Goal: Information Seeking & Learning: Learn about a topic

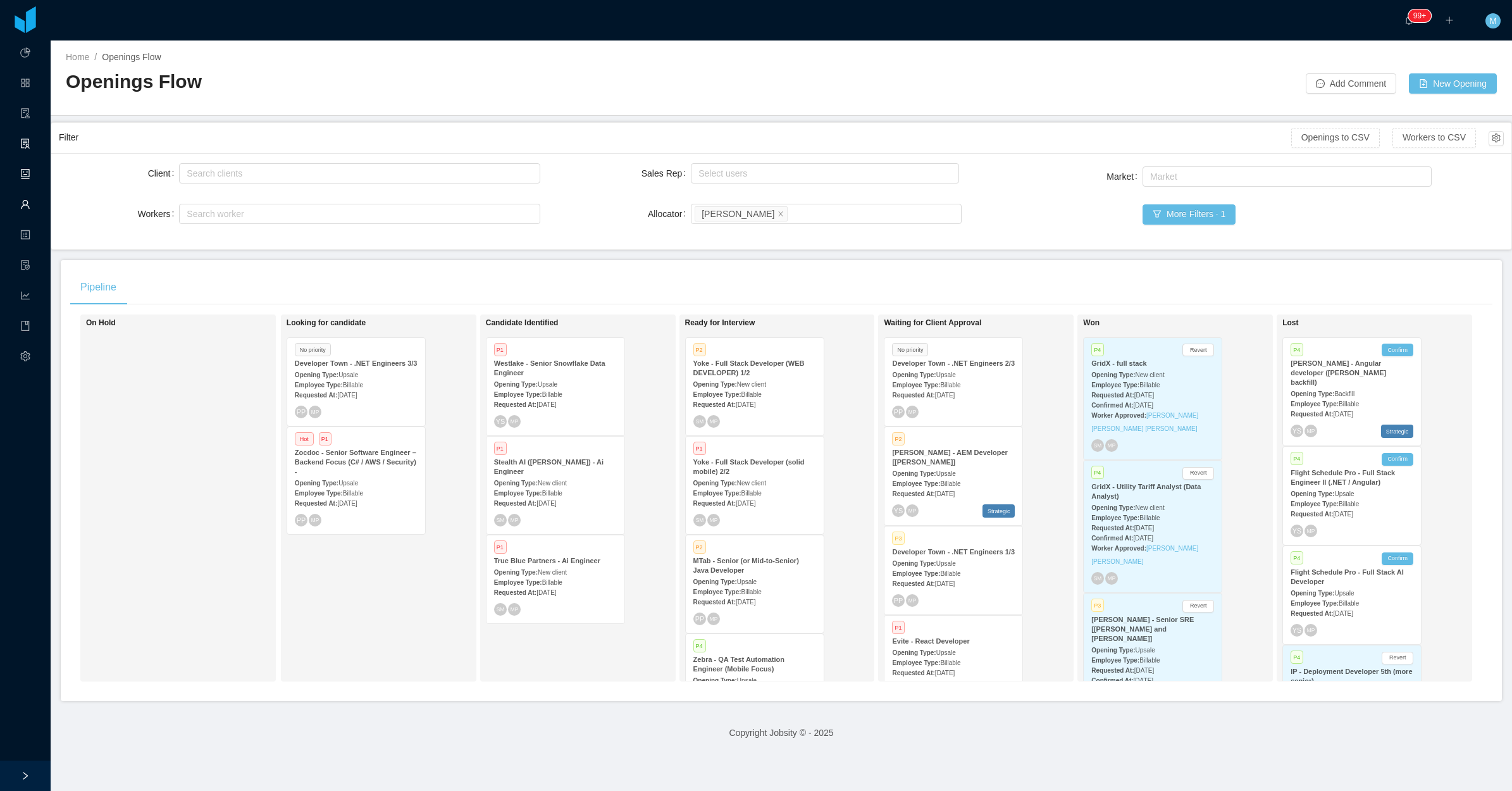
scroll to position [252, 7]
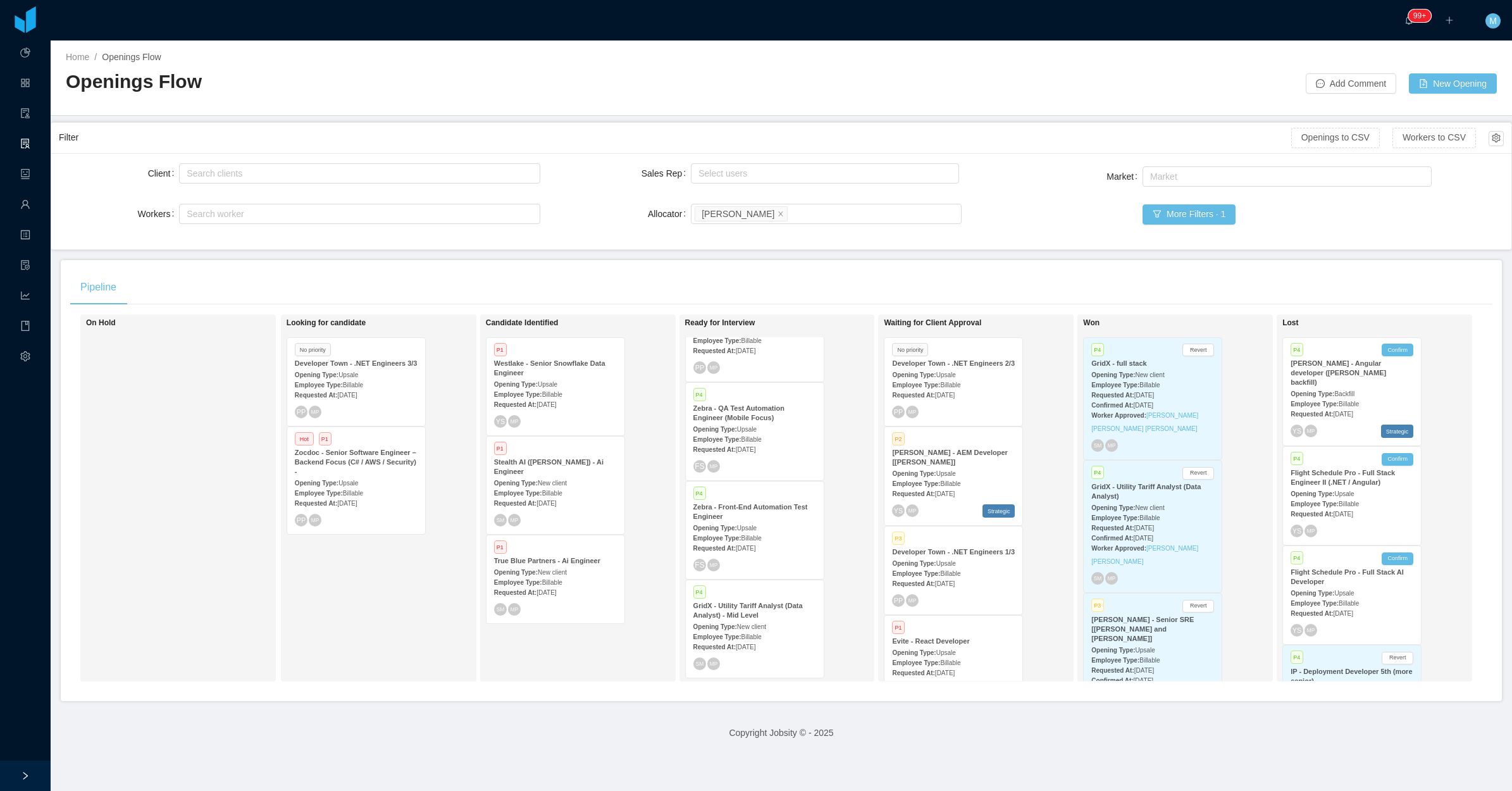
click at [929, 467] on div "Opening Type: Upsale" at bounding box center [953, 473] width 123 height 13
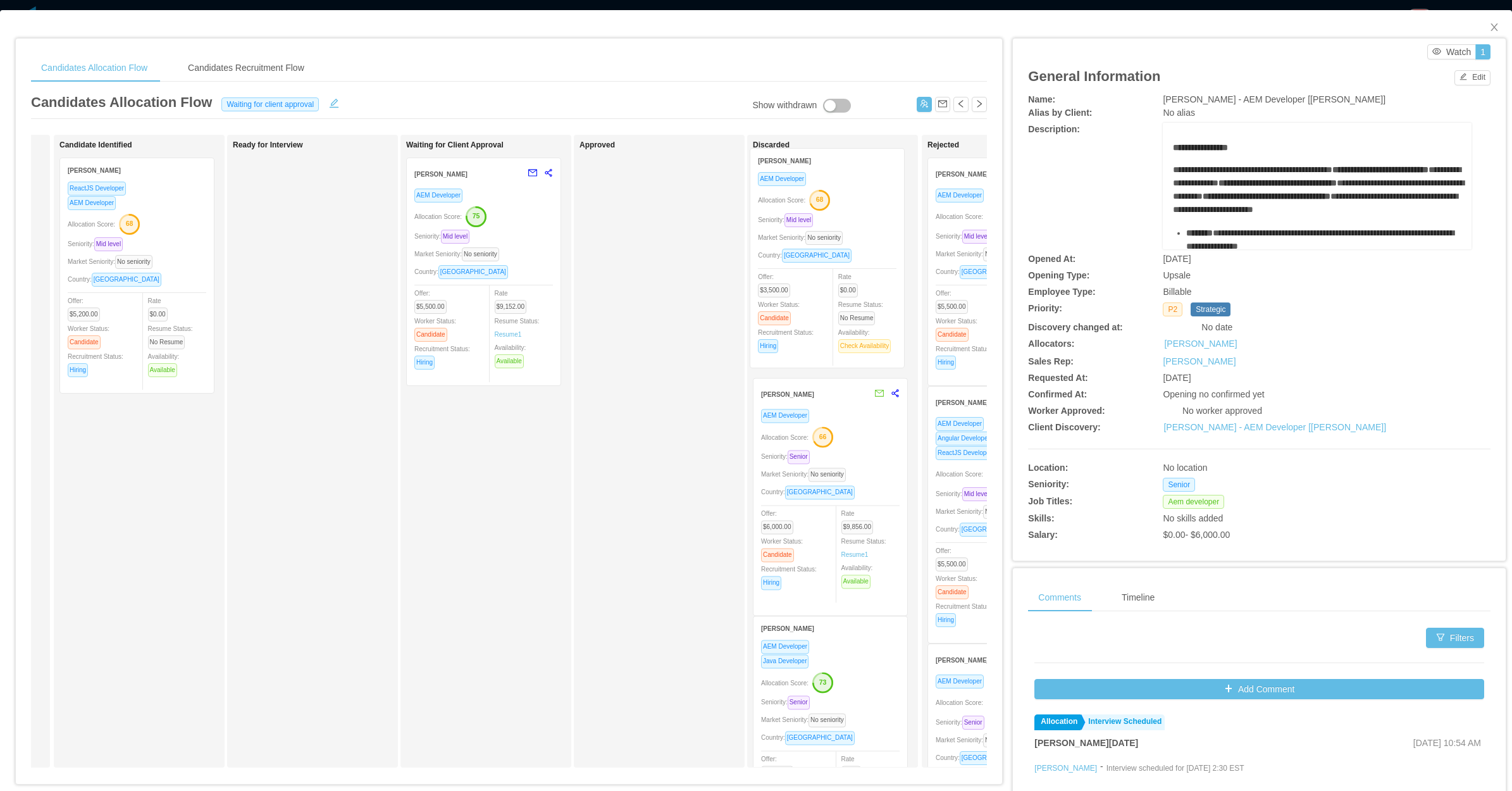
drag, startPoint x: 138, startPoint y: 489, endPoint x: 827, endPoint y: 244, distance: 731.3
click at [827, 244] on div "Applied Candidate Identified Denis Hurtado ReactJS Developer AEM Developer Allo…" at bounding box center [509, 456] width 956 height 643
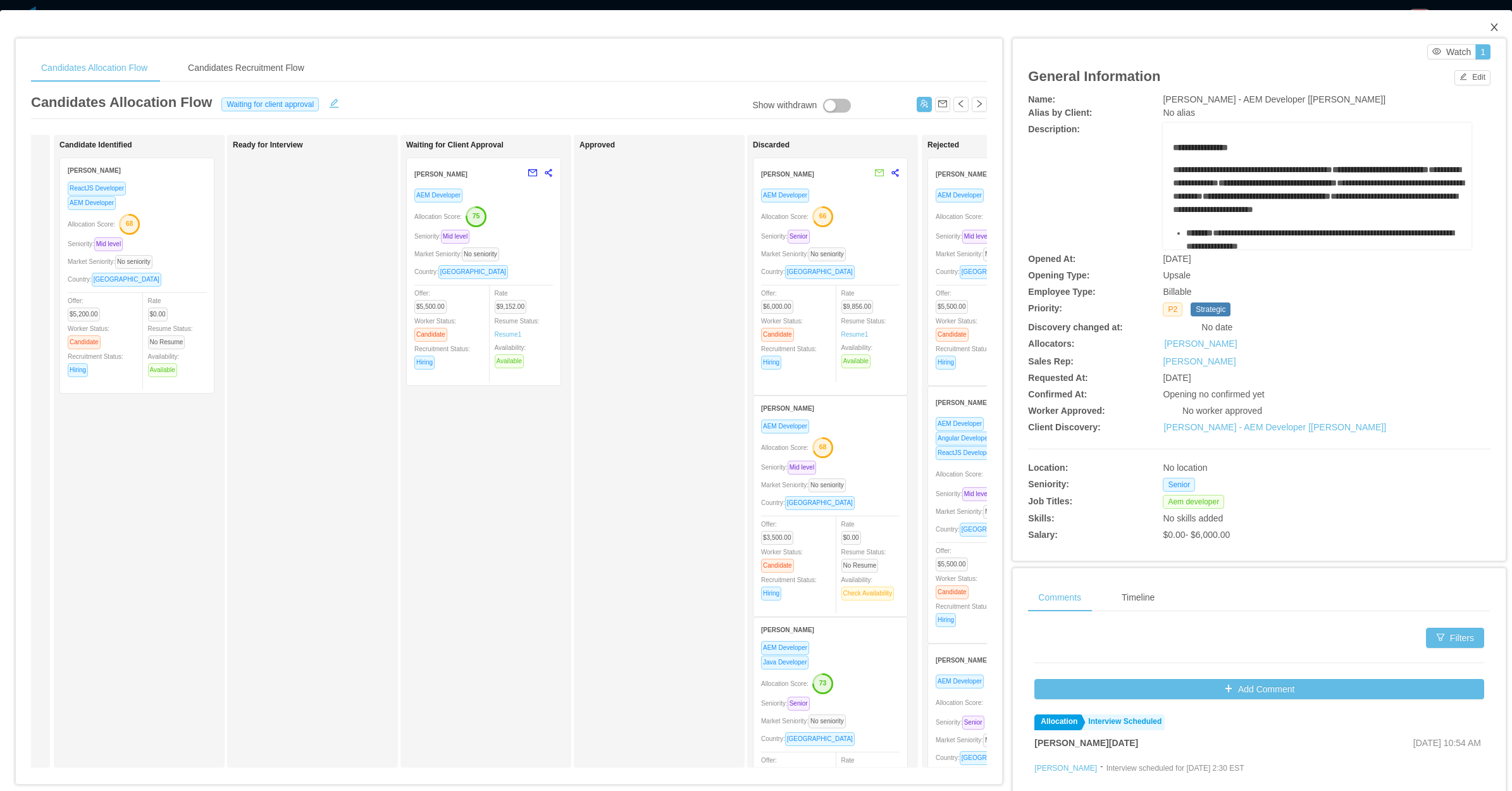
click at [1489, 25] on icon "icon: close" at bounding box center [1494, 27] width 10 height 10
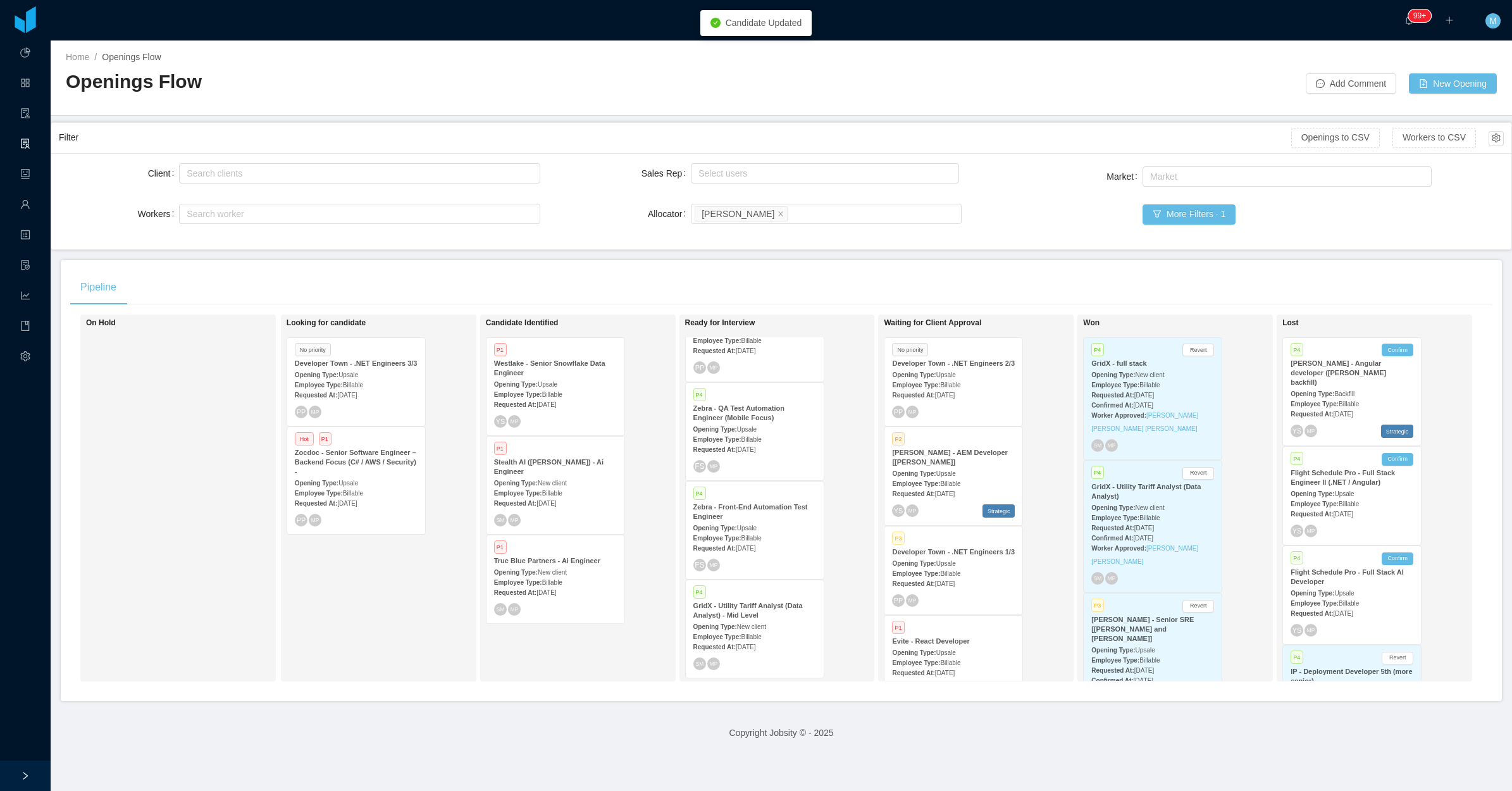
drag, startPoint x: 1000, startPoint y: 478, endPoint x: 991, endPoint y: 472, distance: 10.8
click at [955, 469] on div "Opening Type: Upsale" at bounding box center [953, 473] width 123 height 13
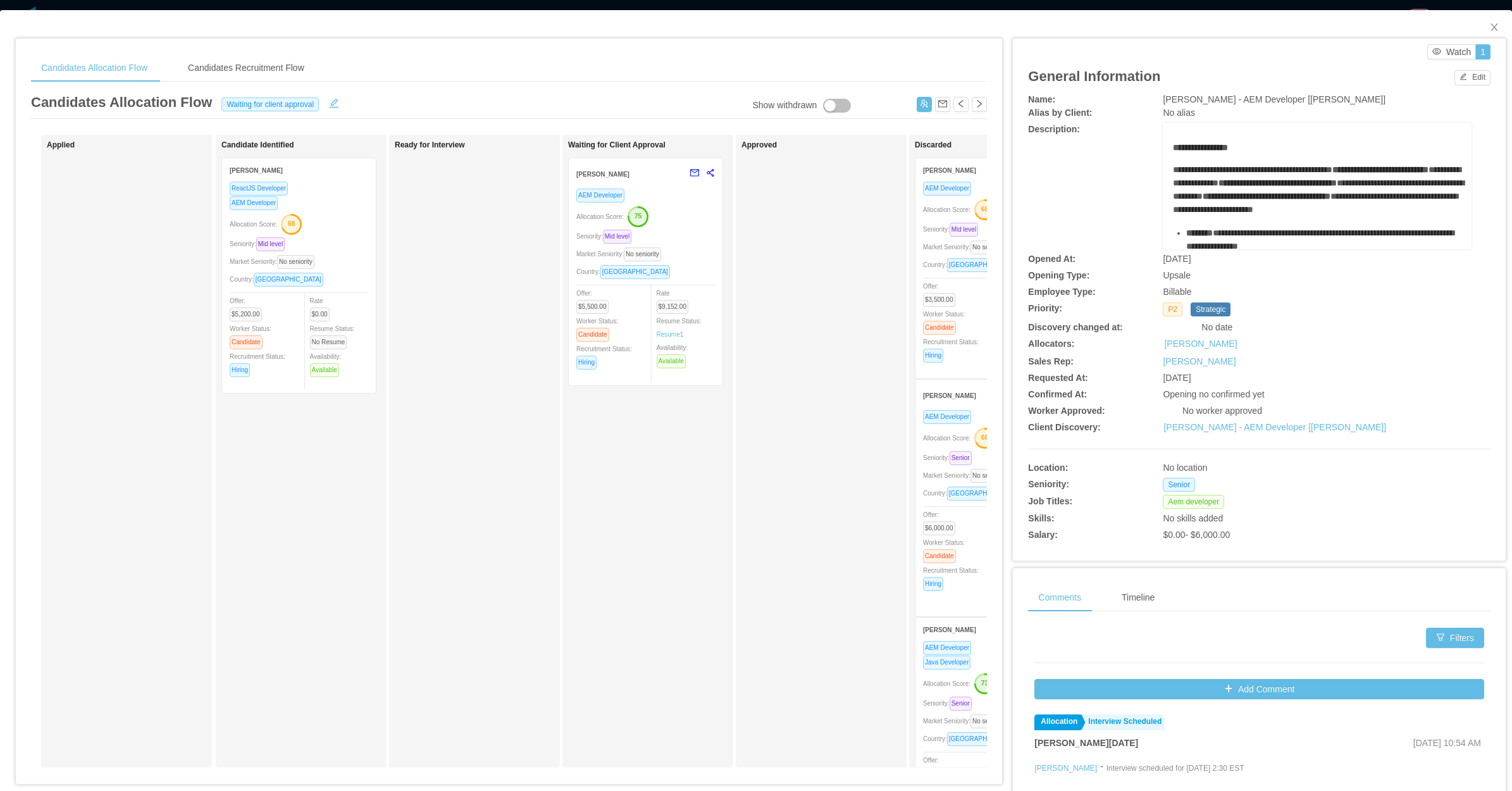
click at [766, 541] on div "Approved" at bounding box center [830, 451] width 177 height 622
click at [949, 223] on div "Seniority: Mid level" at bounding box center [992, 230] width 138 height 15
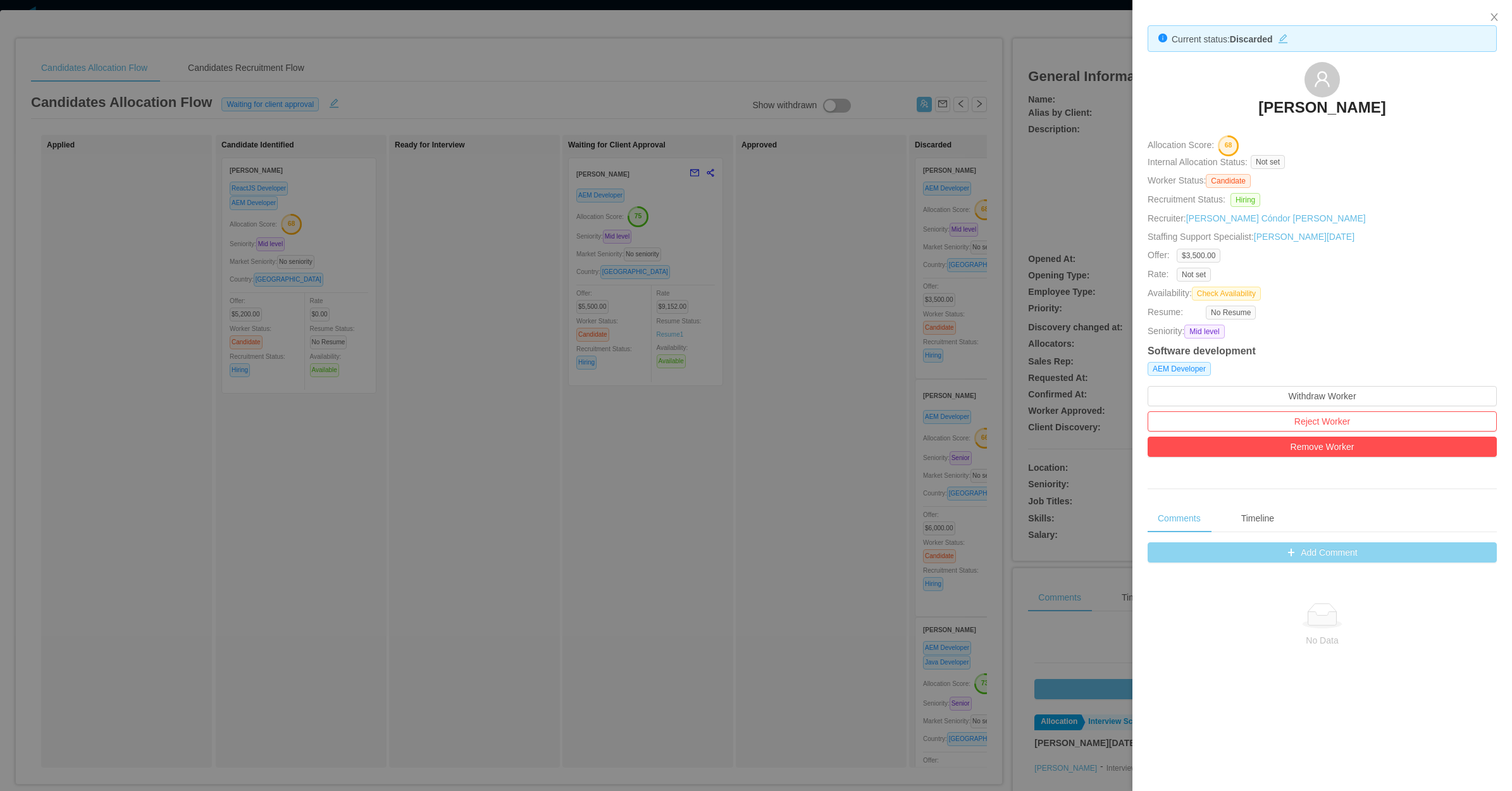
click at [1303, 562] on button "Add Comment" at bounding box center [1322, 553] width 349 height 21
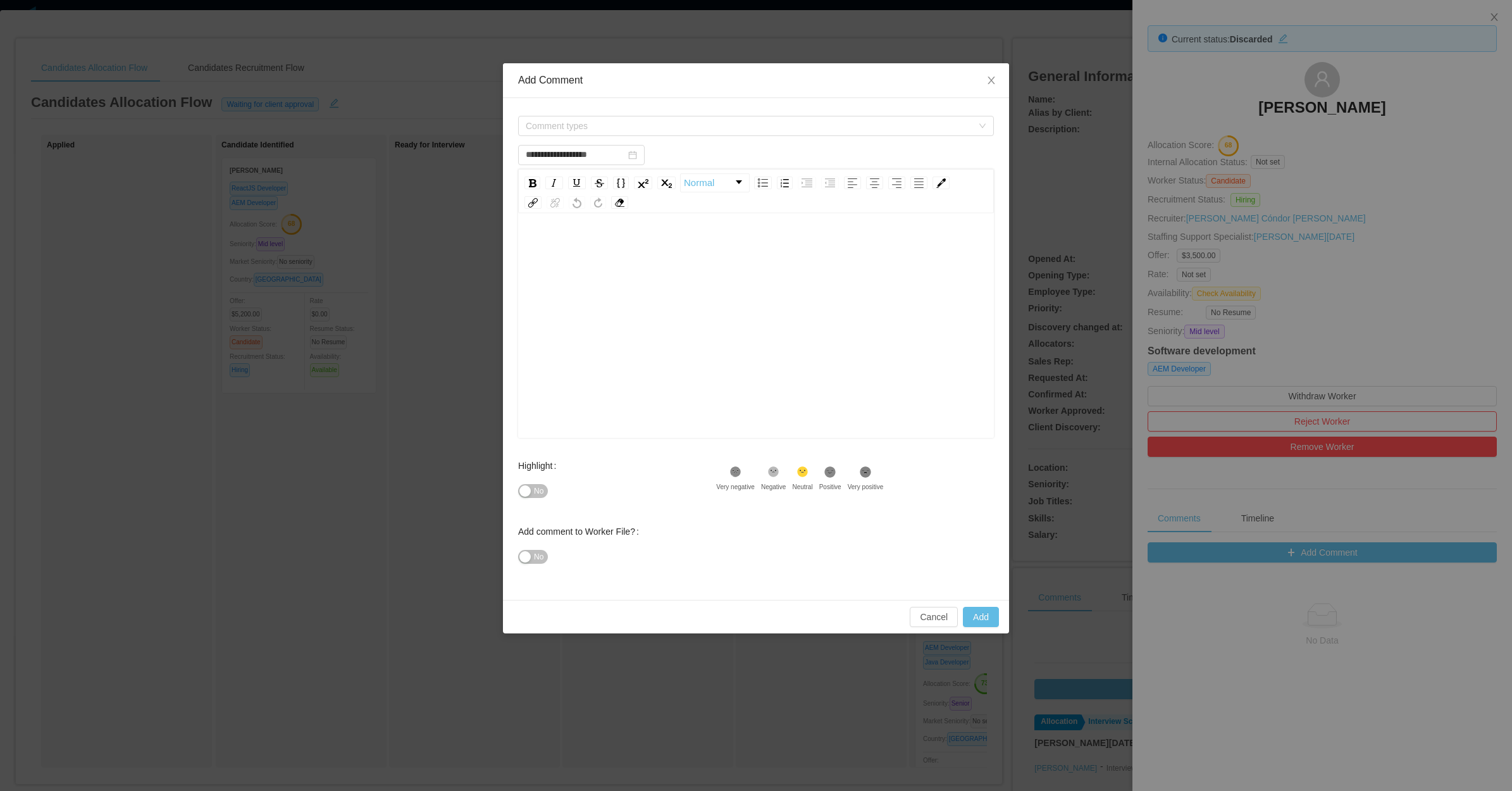
click at [646, 367] on div "rdw-editor" at bounding box center [756, 345] width 456 height 221
paste div "rdw-editor"
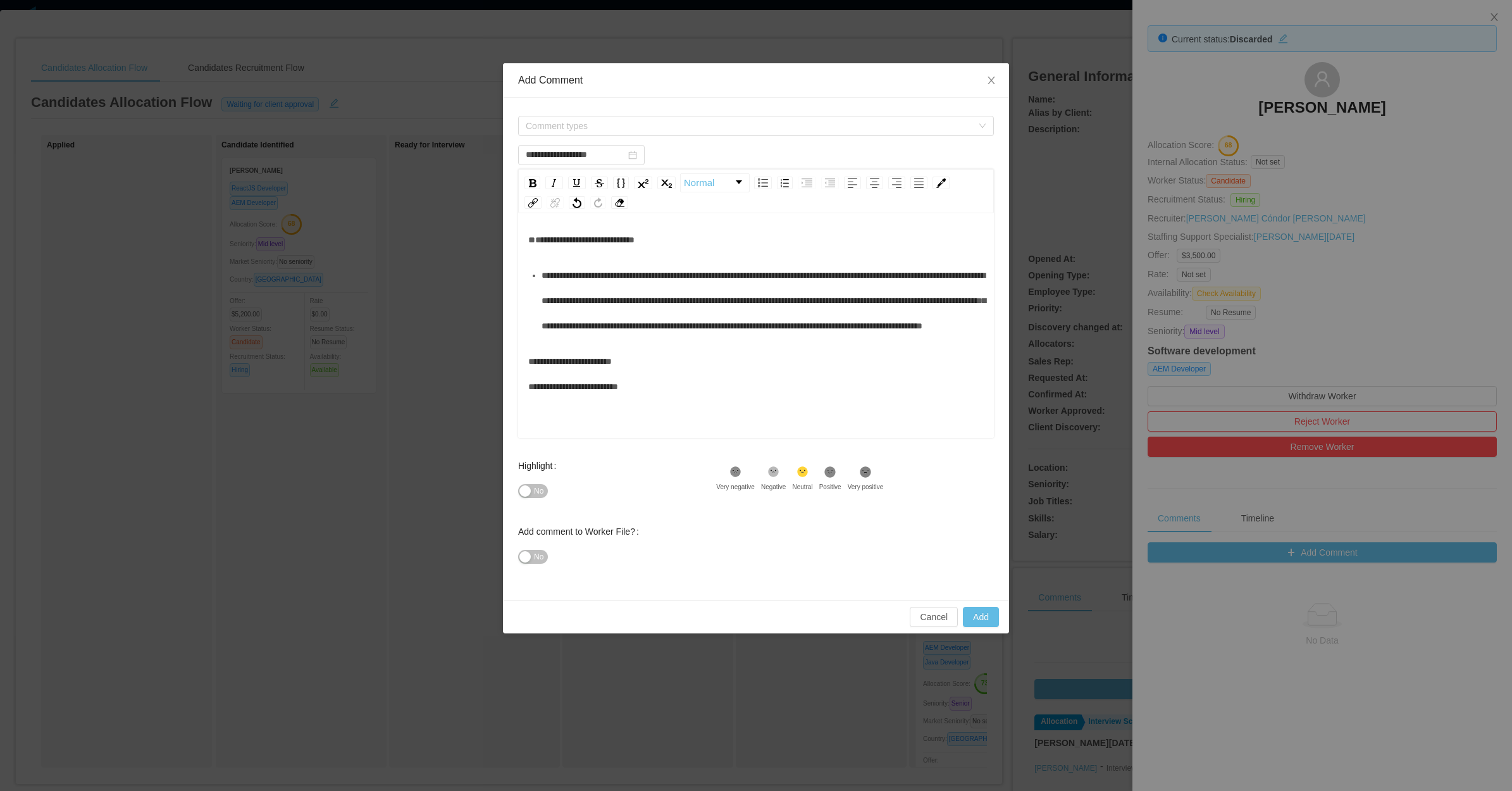
scroll to position [13, 0]
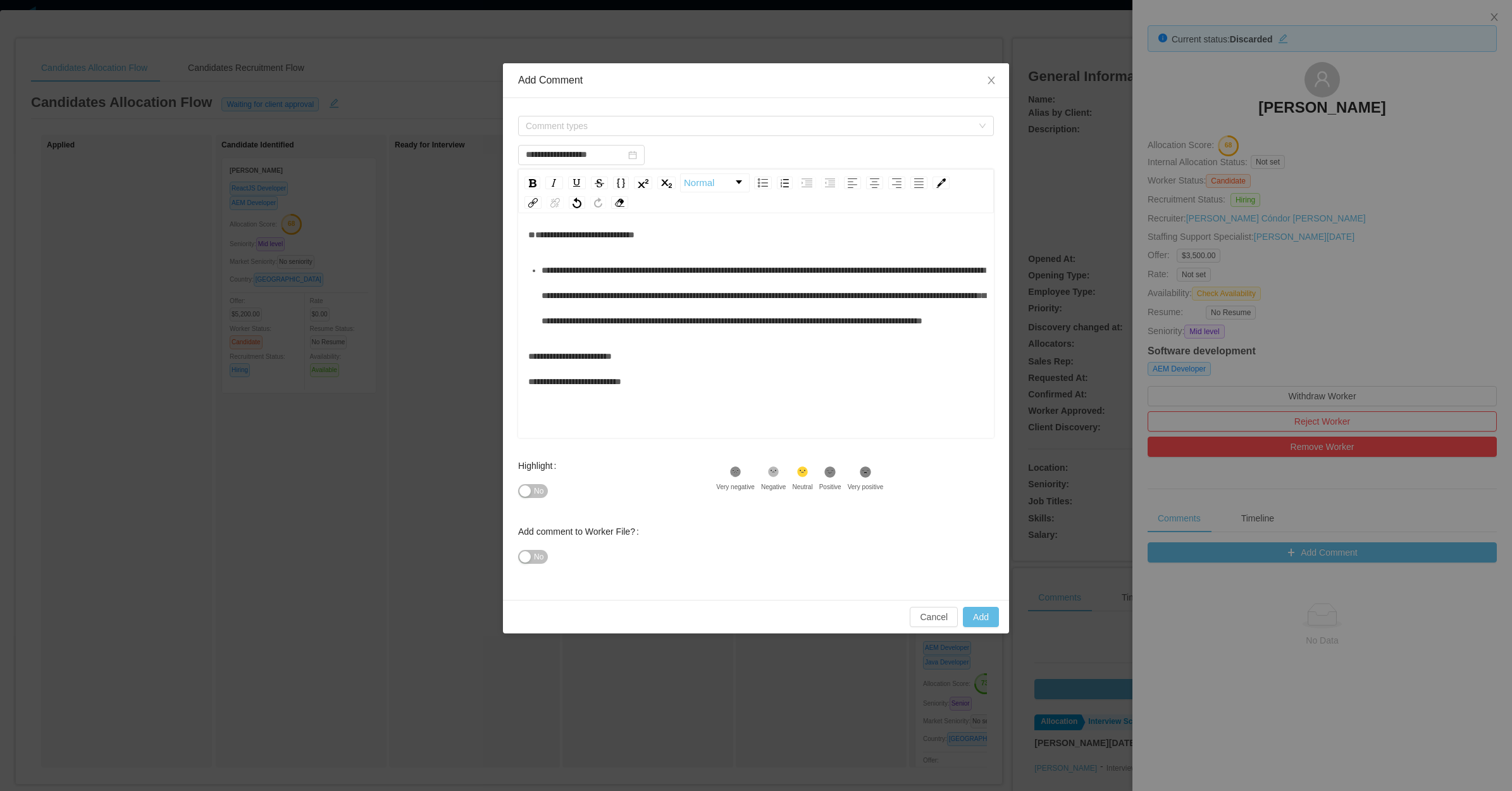
type input "**********"
drag, startPoint x: 545, startPoint y: 555, endPoint x: 622, endPoint y: 472, distance: 113.2
click at [547, 557] on button "No" at bounding box center [533, 557] width 29 height 14
click at [649, 114] on div "Comment types" at bounding box center [756, 126] width 476 height 25
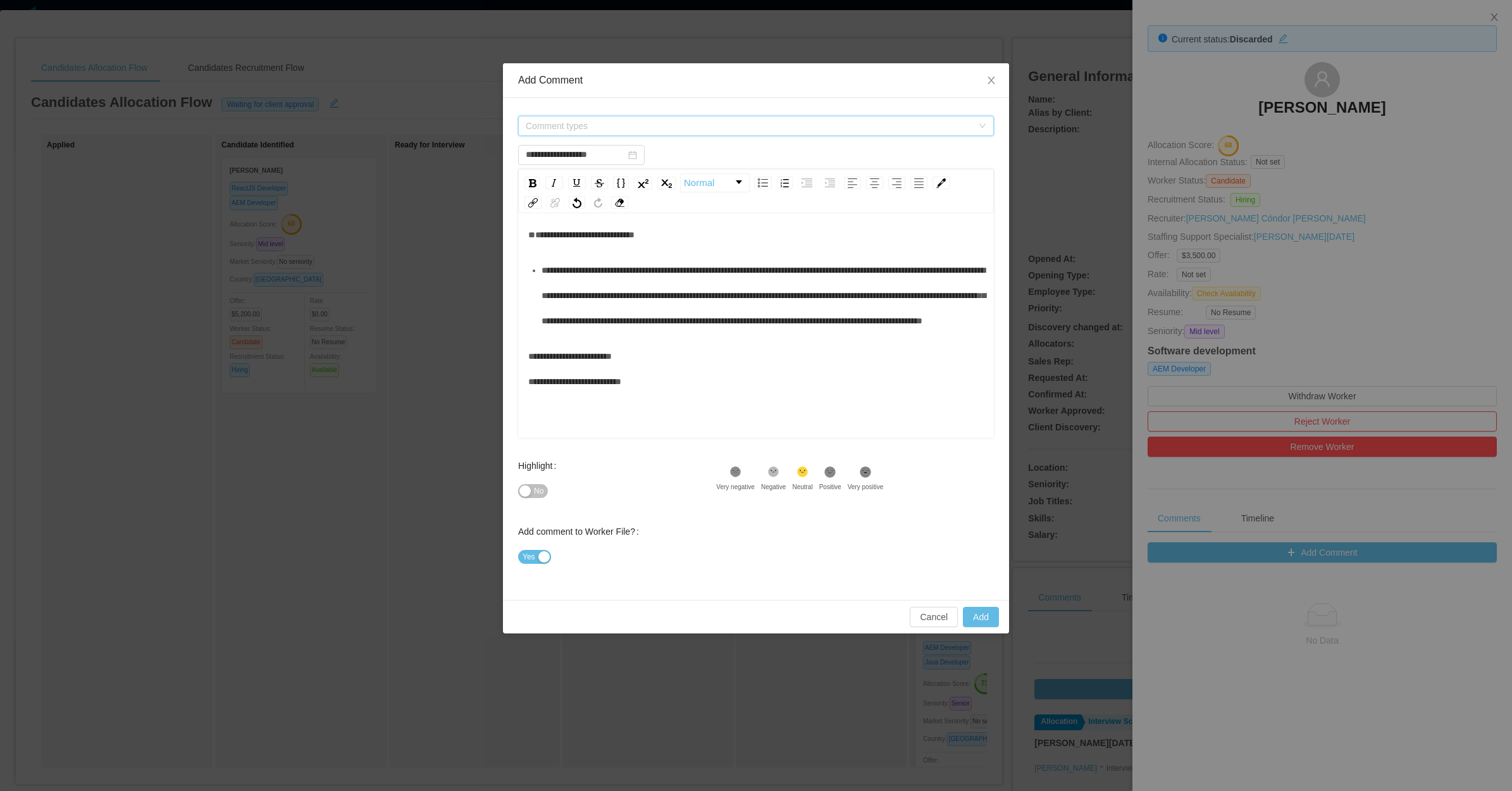
drag, startPoint x: 649, startPoint y: 114, endPoint x: 649, endPoint y: 124, distance: 10.0
click at [649, 124] on span "Comment types" at bounding box center [749, 126] width 446 height 13
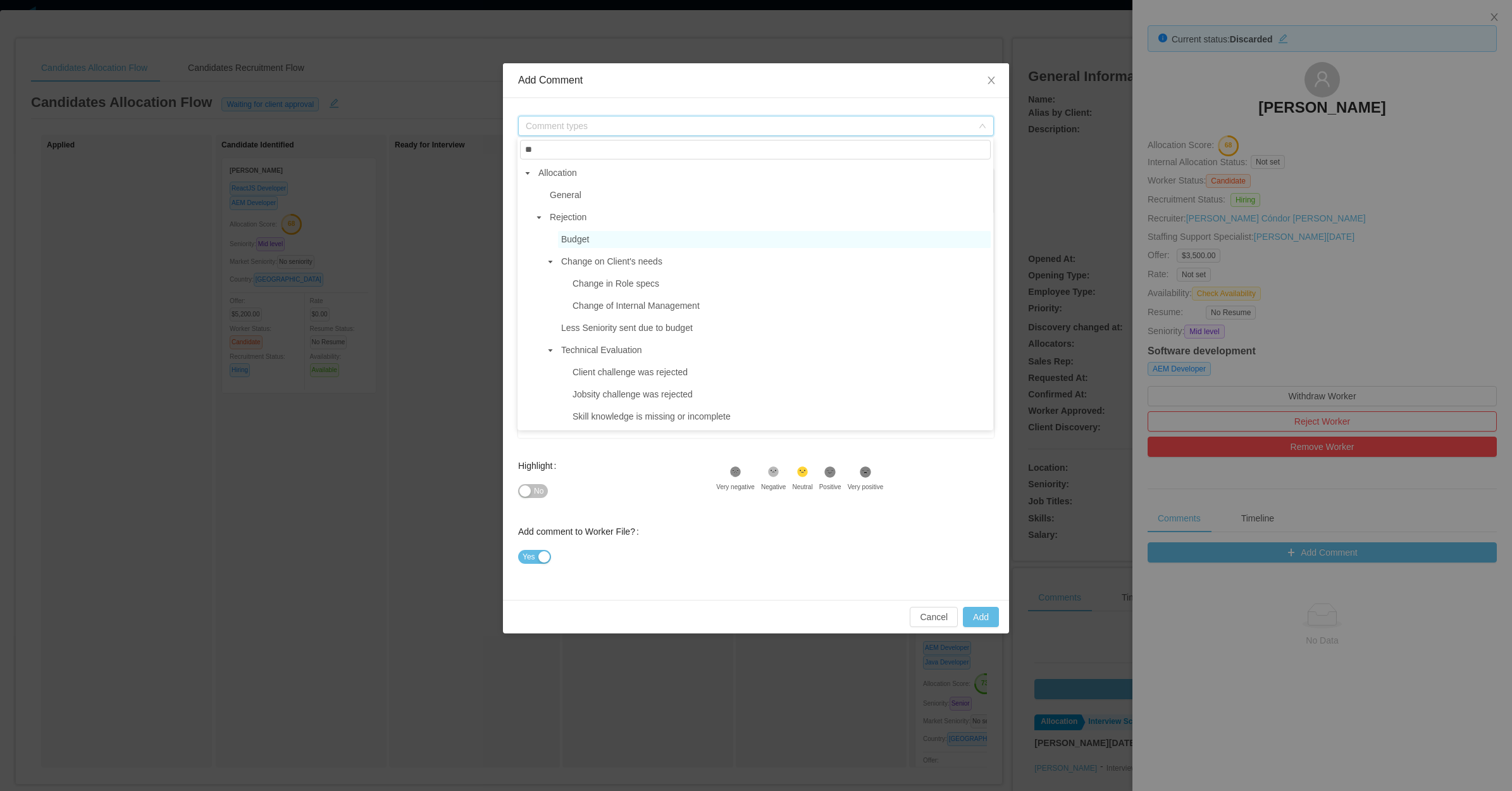
type input "**"
click at [581, 236] on span "Budget" at bounding box center [575, 239] width 28 height 10
type input "**********"
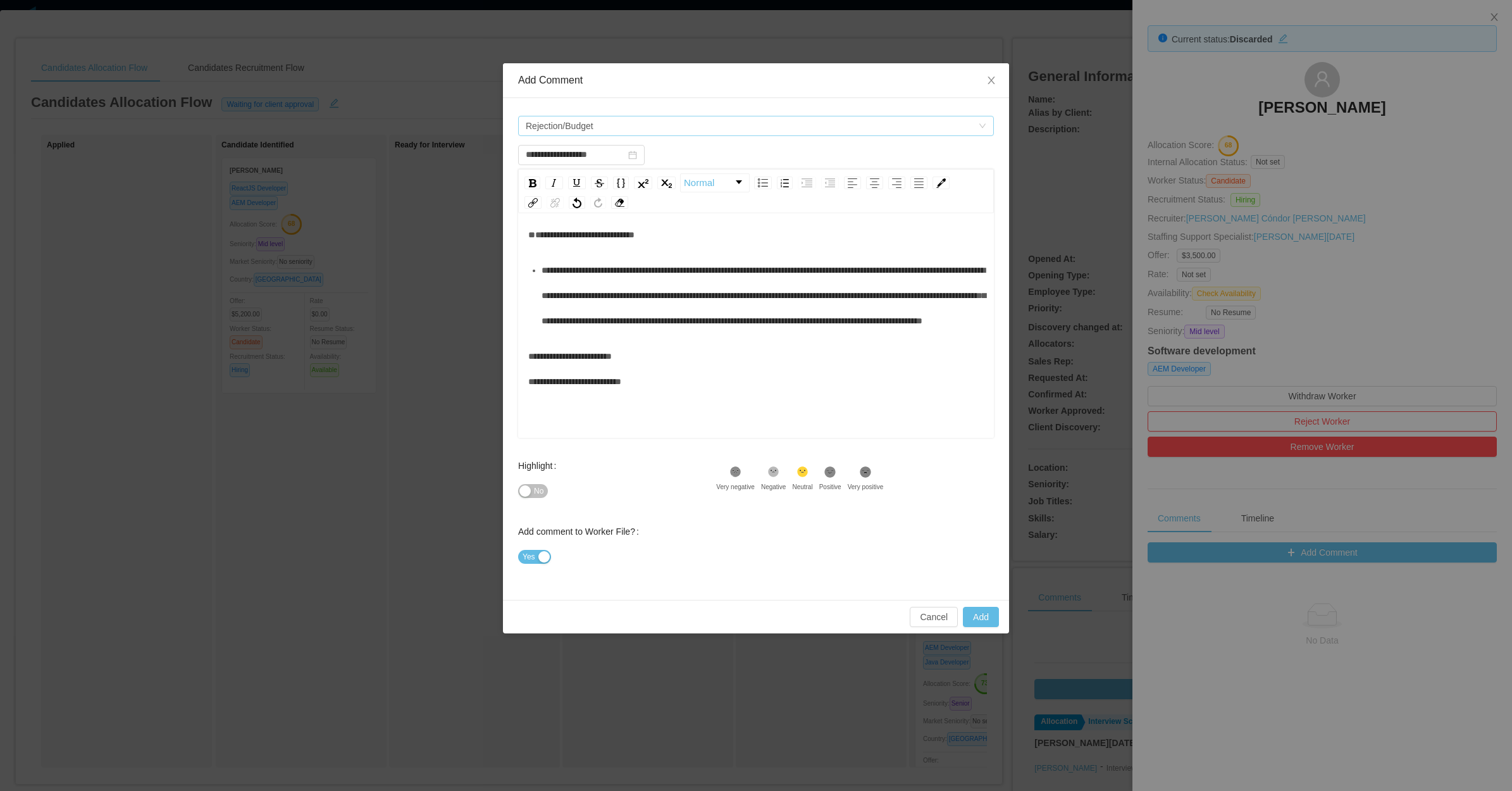
click at [608, 119] on span "Rejection/Budget" at bounding box center [752, 126] width 452 height 19
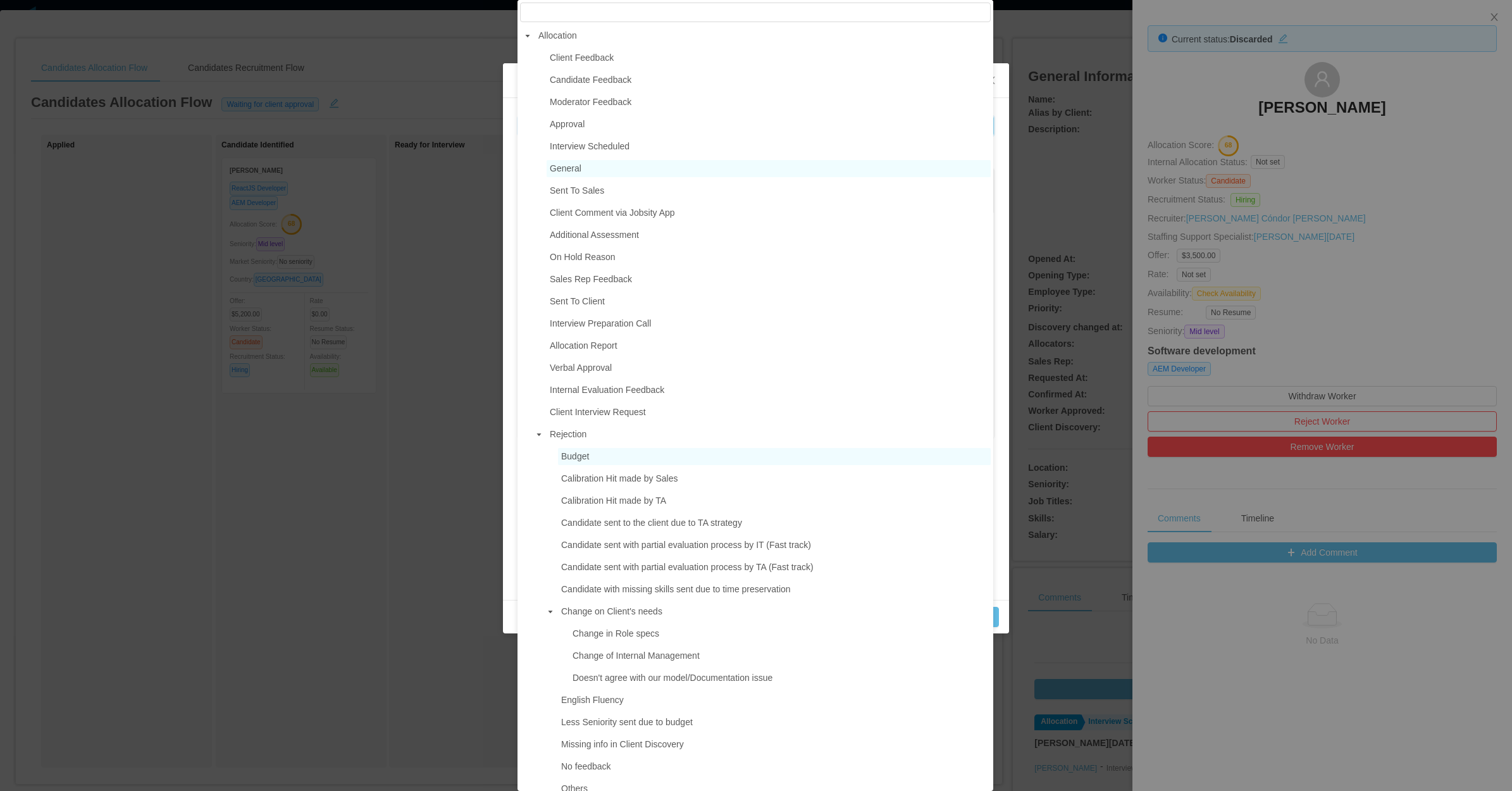
click at [598, 168] on span "General" at bounding box center [769, 169] width 444 height 17
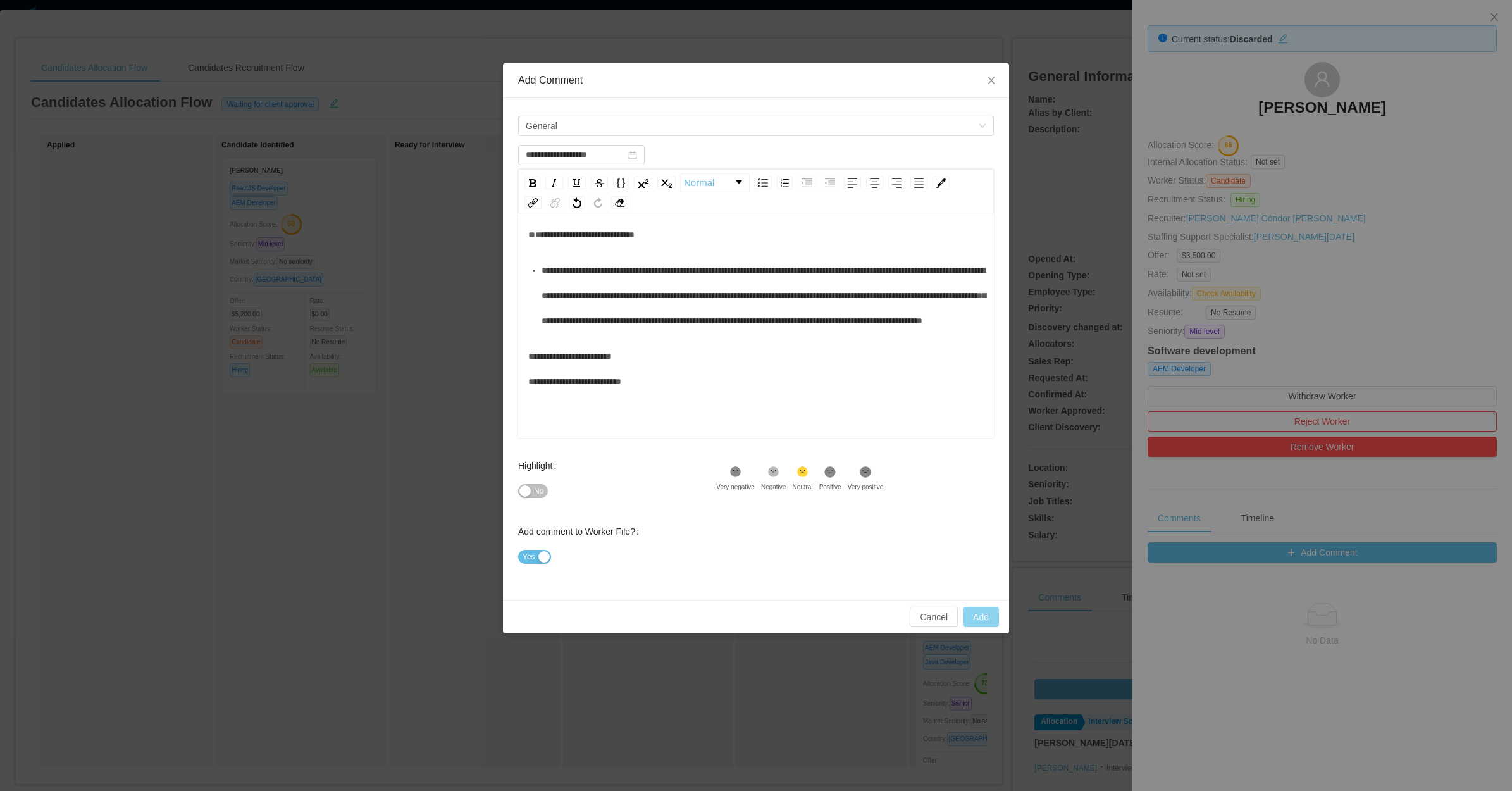
click at [984, 623] on button "Add" at bounding box center [980, 617] width 36 height 21
type input "**********"
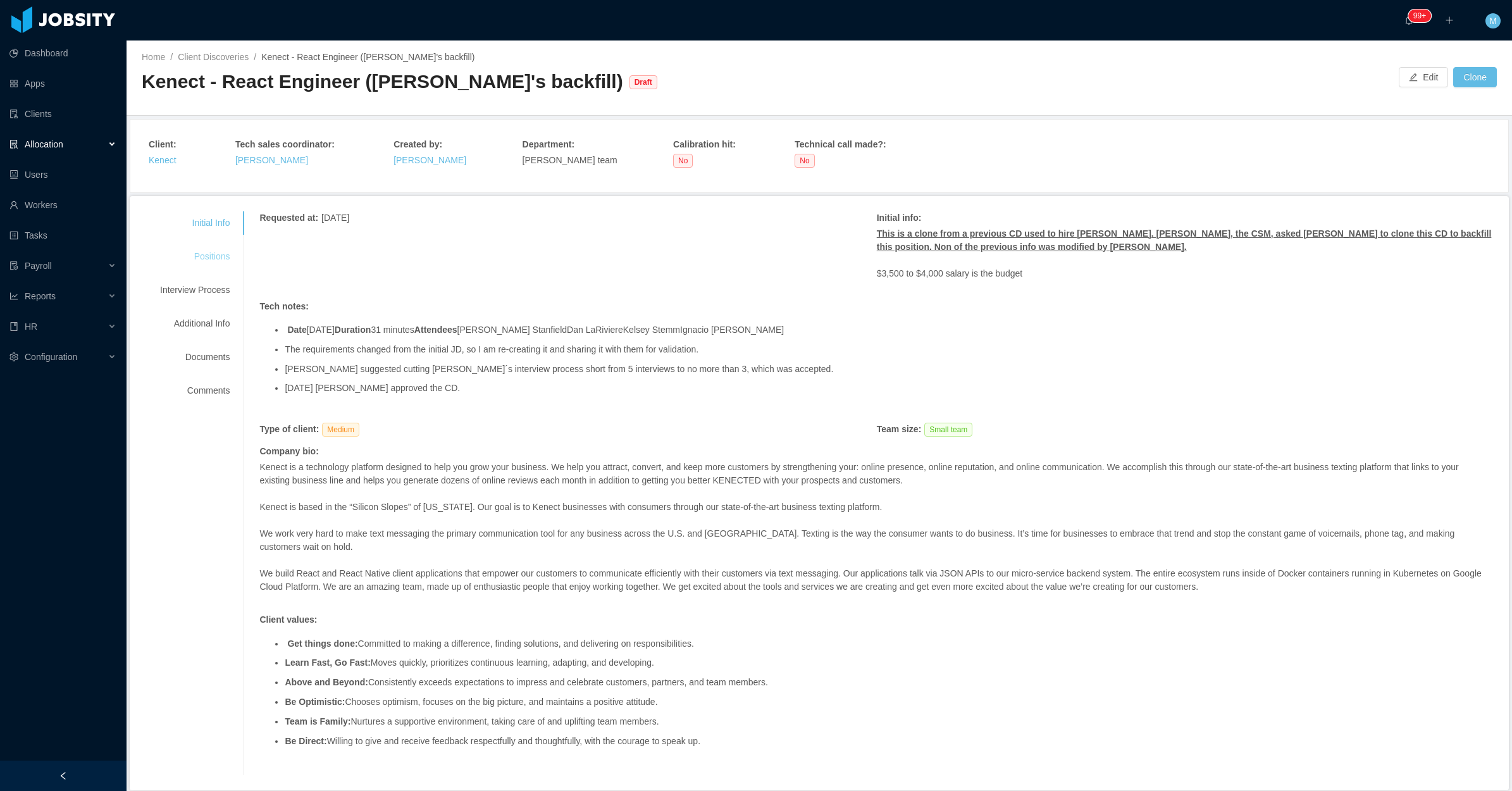
click at [223, 257] on div "Positions" at bounding box center [195, 257] width 100 height 24
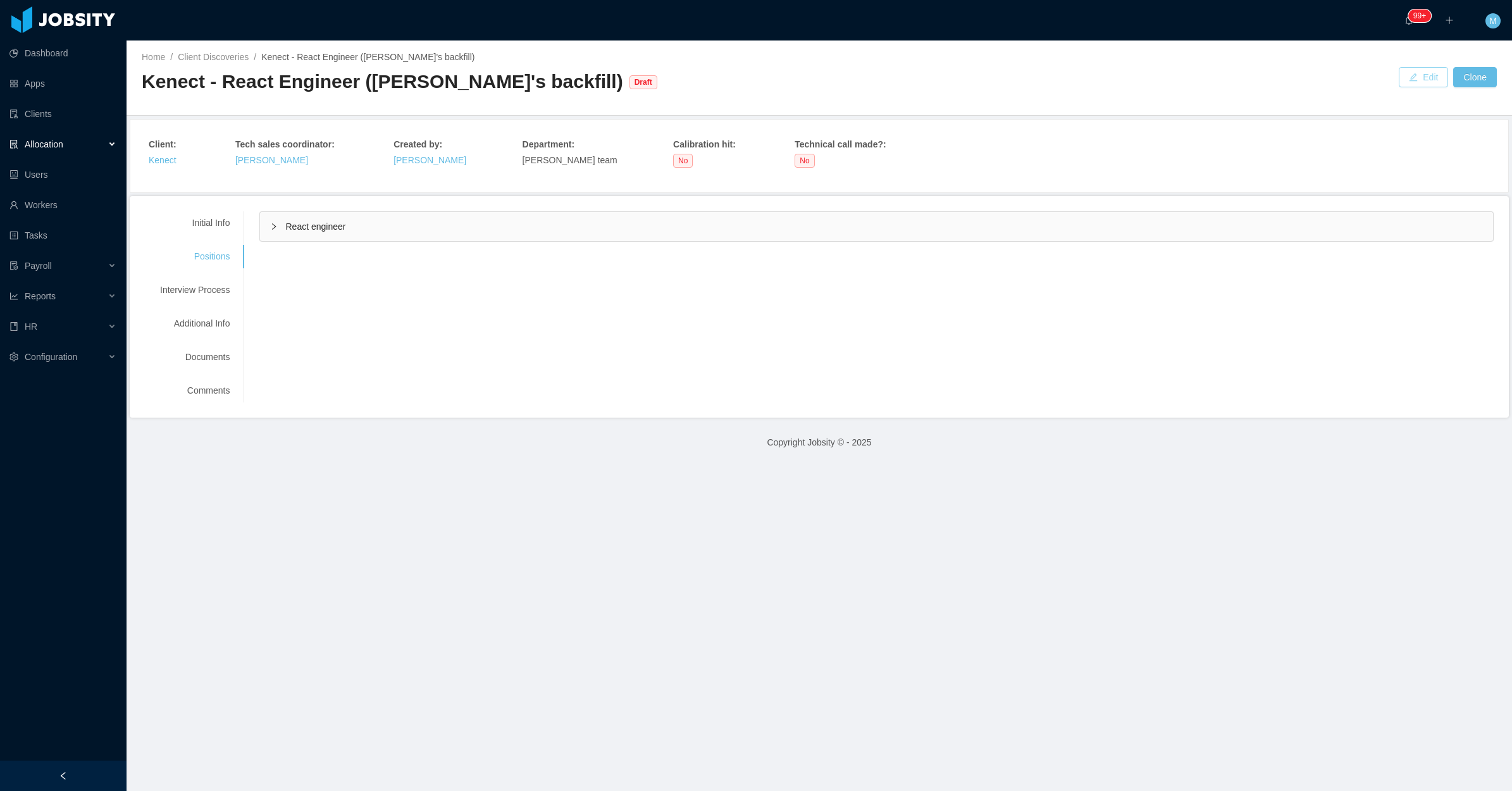
click at [1405, 76] on button "Edit" at bounding box center [1423, 77] width 49 height 21
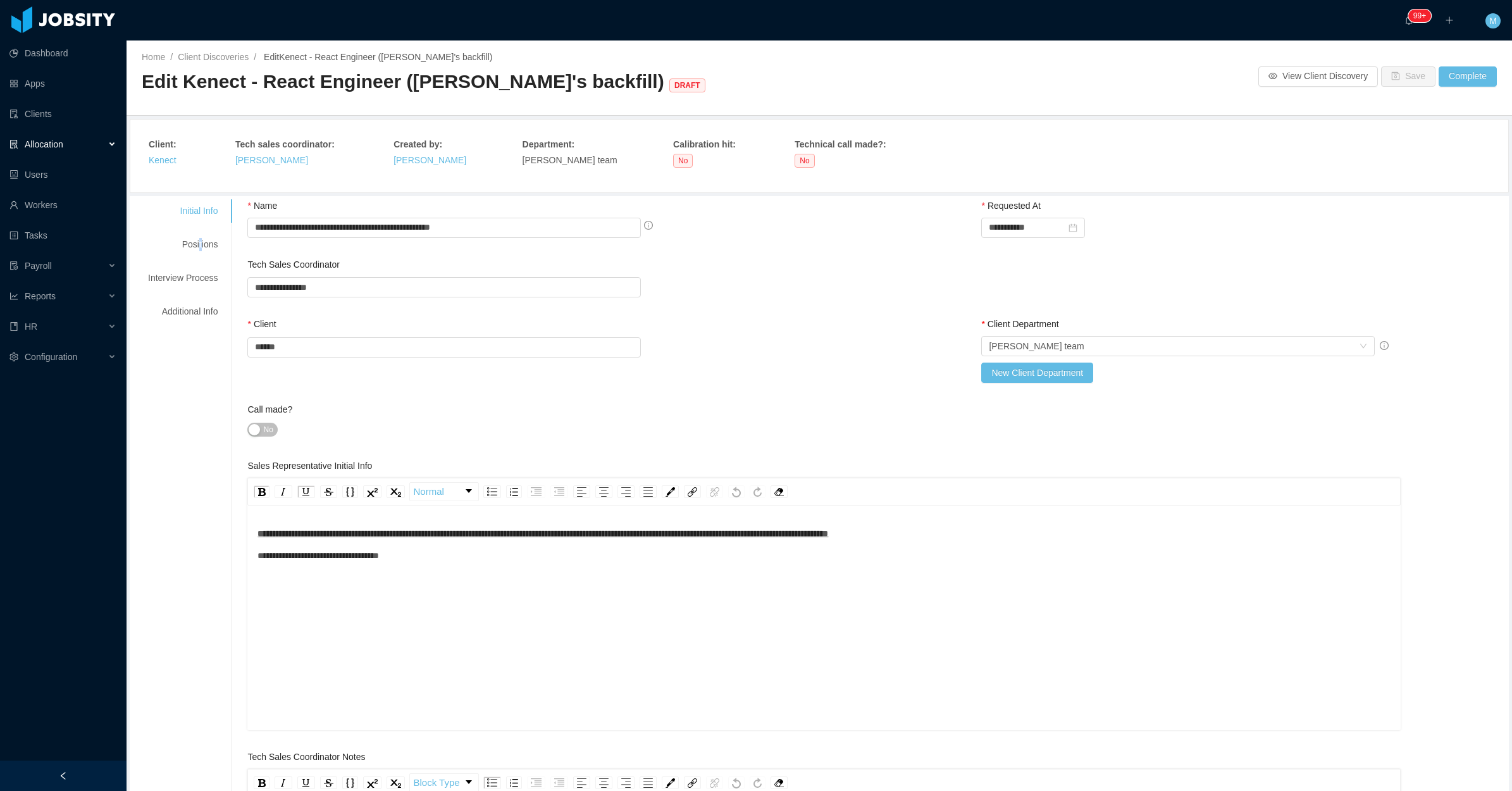
click at [199, 232] on div "Initial Info Positions Interview Process Additional Info" at bounding box center [183, 261] width 100 height 124
drag, startPoint x: 199, startPoint y: 232, endPoint x: 190, endPoint y: 245, distance: 15.8
click at [190, 245] on div "Positions" at bounding box center [183, 245] width 100 height 24
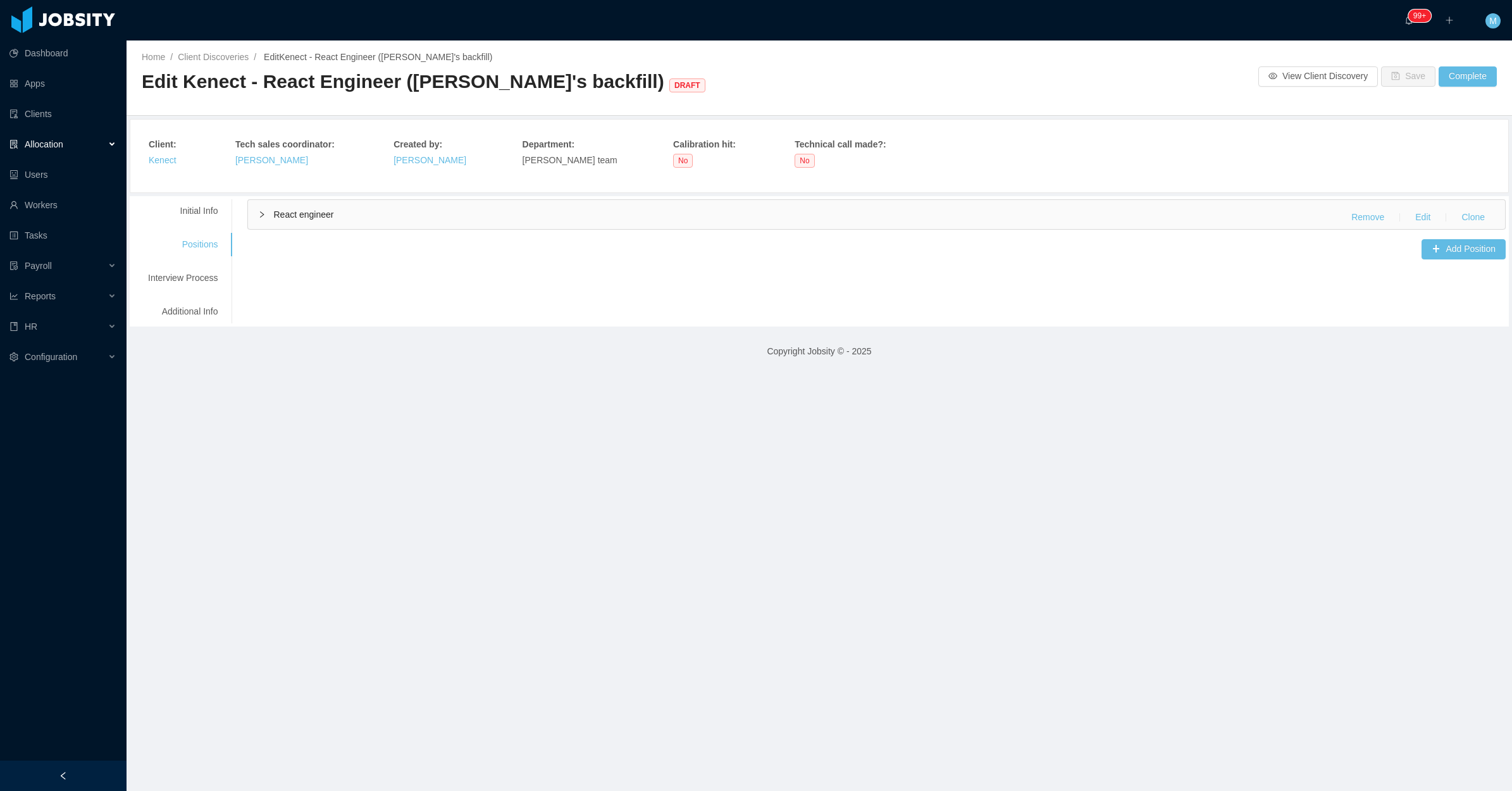
drag, startPoint x: 190, startPoint y: 245, endPoint x: 268, endPoint y: 219, distance: 82.2
click at [268, 219] on div "React engineer Remove Edit Clone" at bounding box center [876, 215] width 1257 height 29
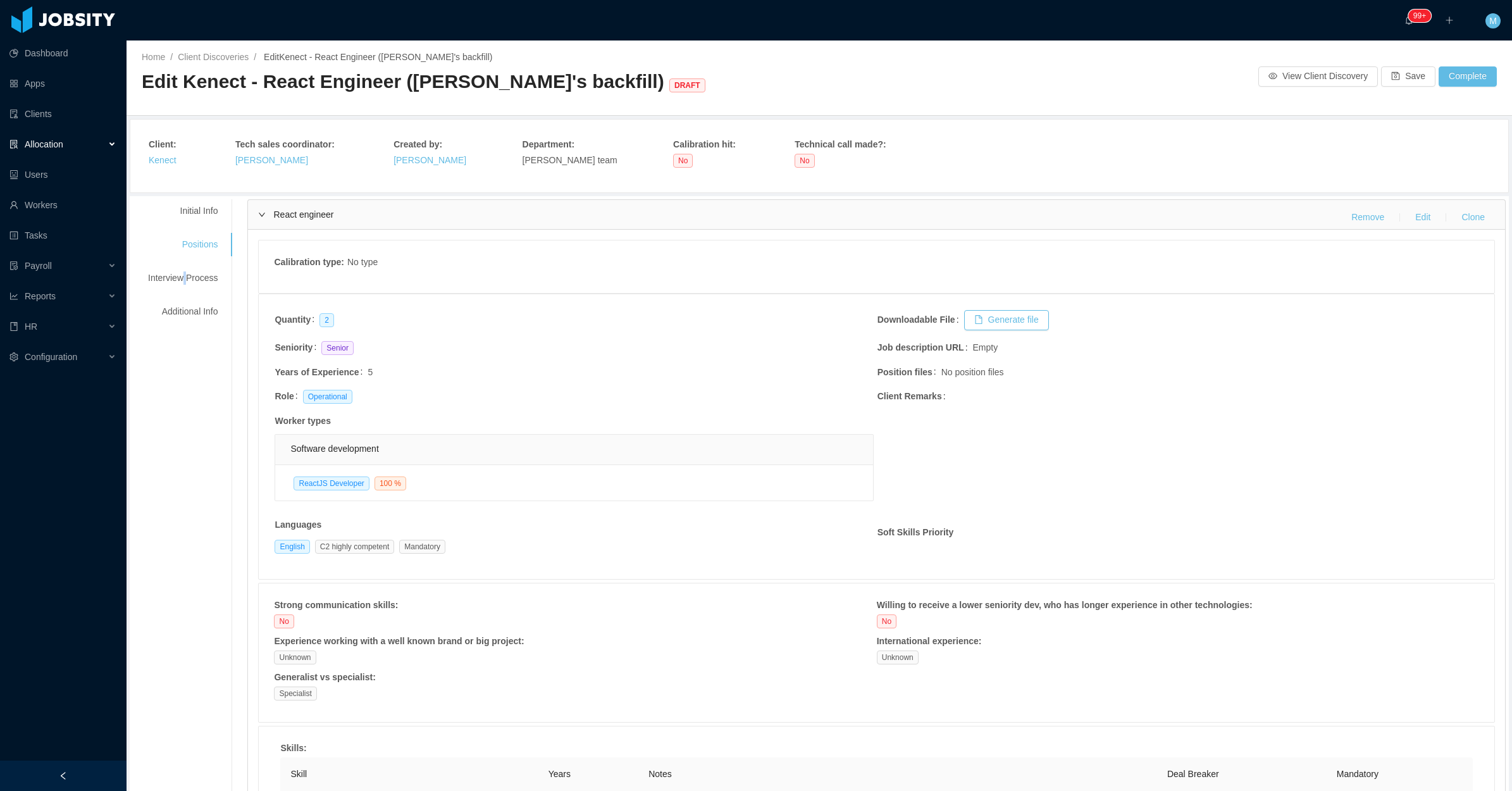
click at [185, 265] on div "Initial Info Positions Interview Process Additional Info" at bounding box center [183, 261] width 100 height 124
click at [1459, 77] on button "Complete" at bounding box center [1467, 77] width 58 height 21
click at [1462, 38] on button "OK" at bounding box center [1463, 40] width 23 height 15
click at [99, 144] on div "Allocation" at bounding box center [63, 144] width 126 height 25
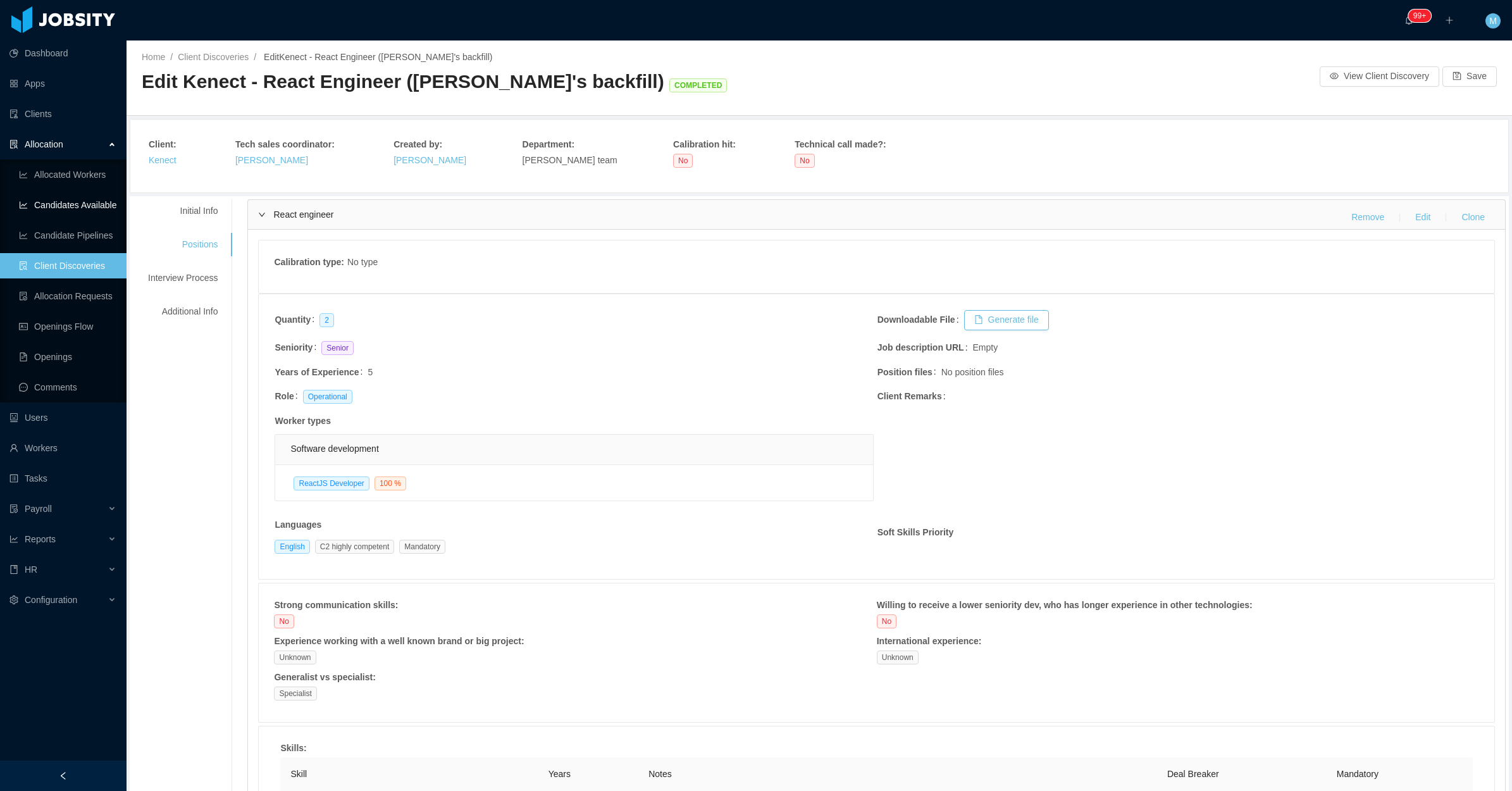
click at [88, 206] on link "Candidates Available" at bounding box center [68, 205] width 97 height 25
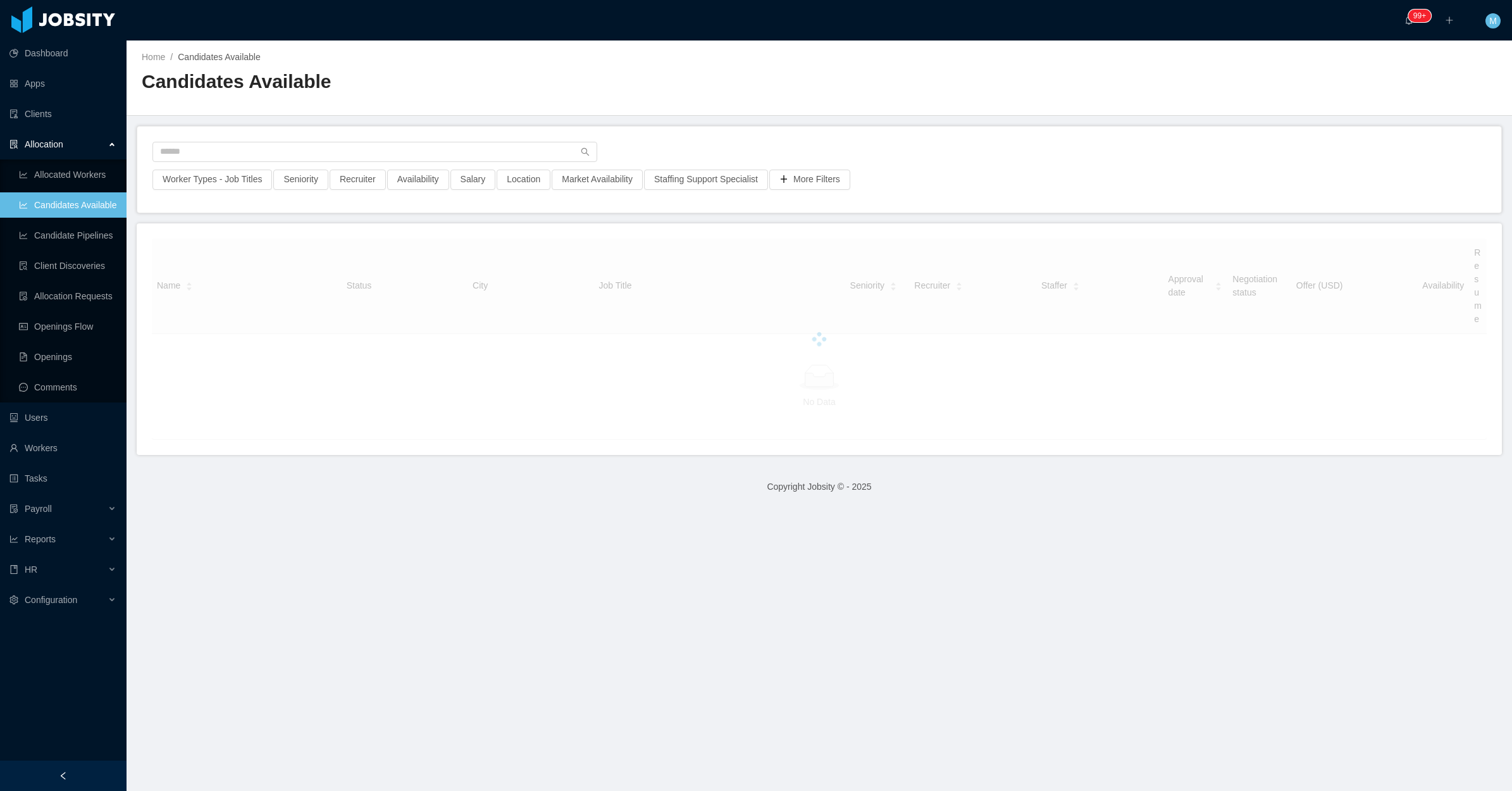
click at [249, 193] on div "Worker Types - Job Titles" at bounding box center [212, 184] width 121 height 28
click at [244, 185] on button "Worker Types - Job Titles" at bounding box center [212, 180] width 120 height 21
click at [210, 271] on div "Worker Types" at bounding box center [212, 263] width 190 height 25
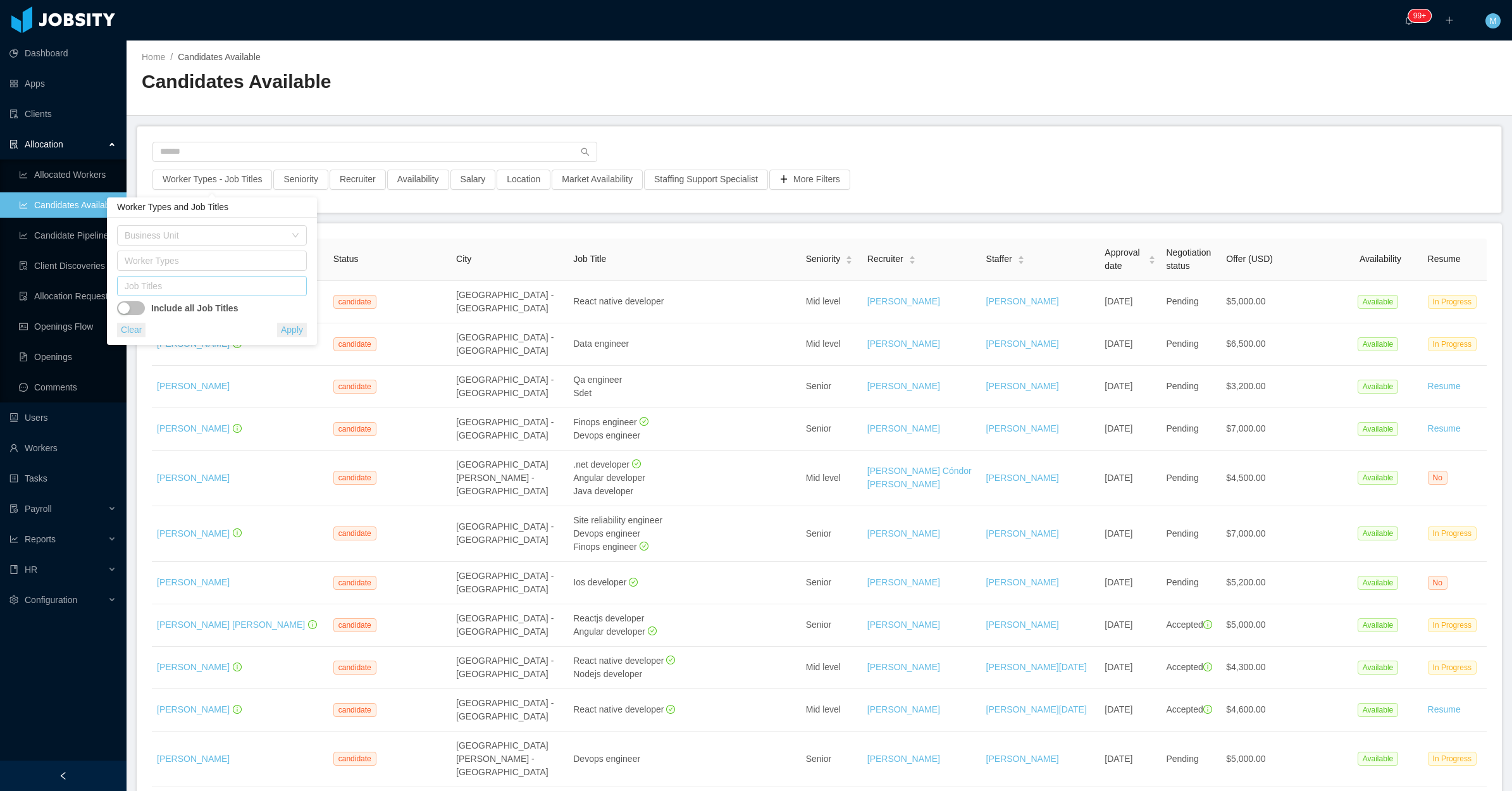
click at [202, 283] on div "Job Titles" at bounding box center [209, 285] width 169 height 13
type input "****"
drag, startPoint x: 203, startPoint y: 305, endPoint x: 660, endPoint y: 150, distance: 482.6
click at [206, 308] on li "ReactJS Developer" at bounding box center [211, 311] width 190 height 21
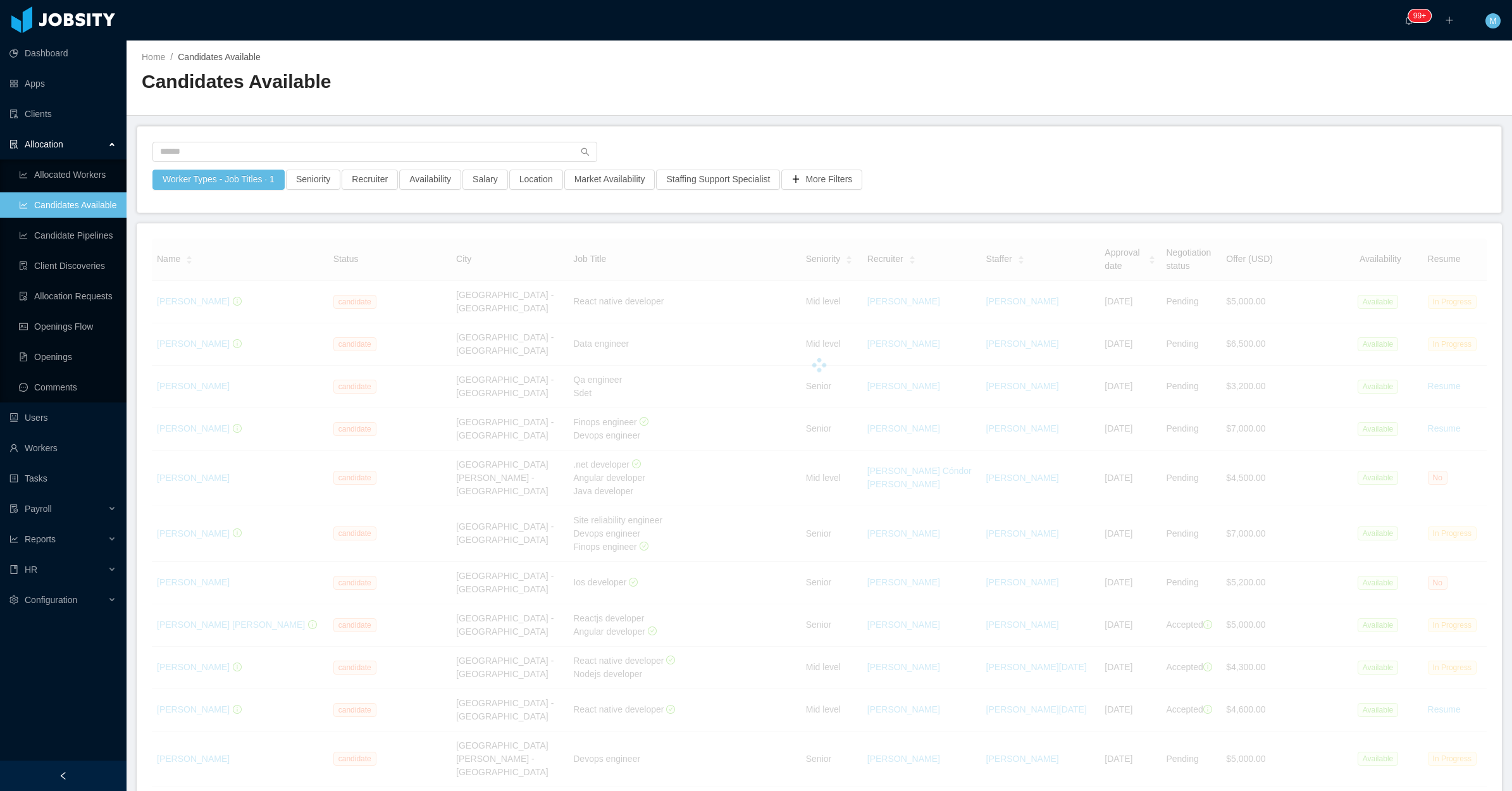
click at [695, 111] on div "Home / Candidates Available / Candidates Available" at bounding box center [819, 78] width 1386 height 75
click at [371, 177] on button "Recruiter" at bounding box center [370, 180] width 57 height 21
click at [382, 227] on div at bounding box center [365, 235] width 179 height 19
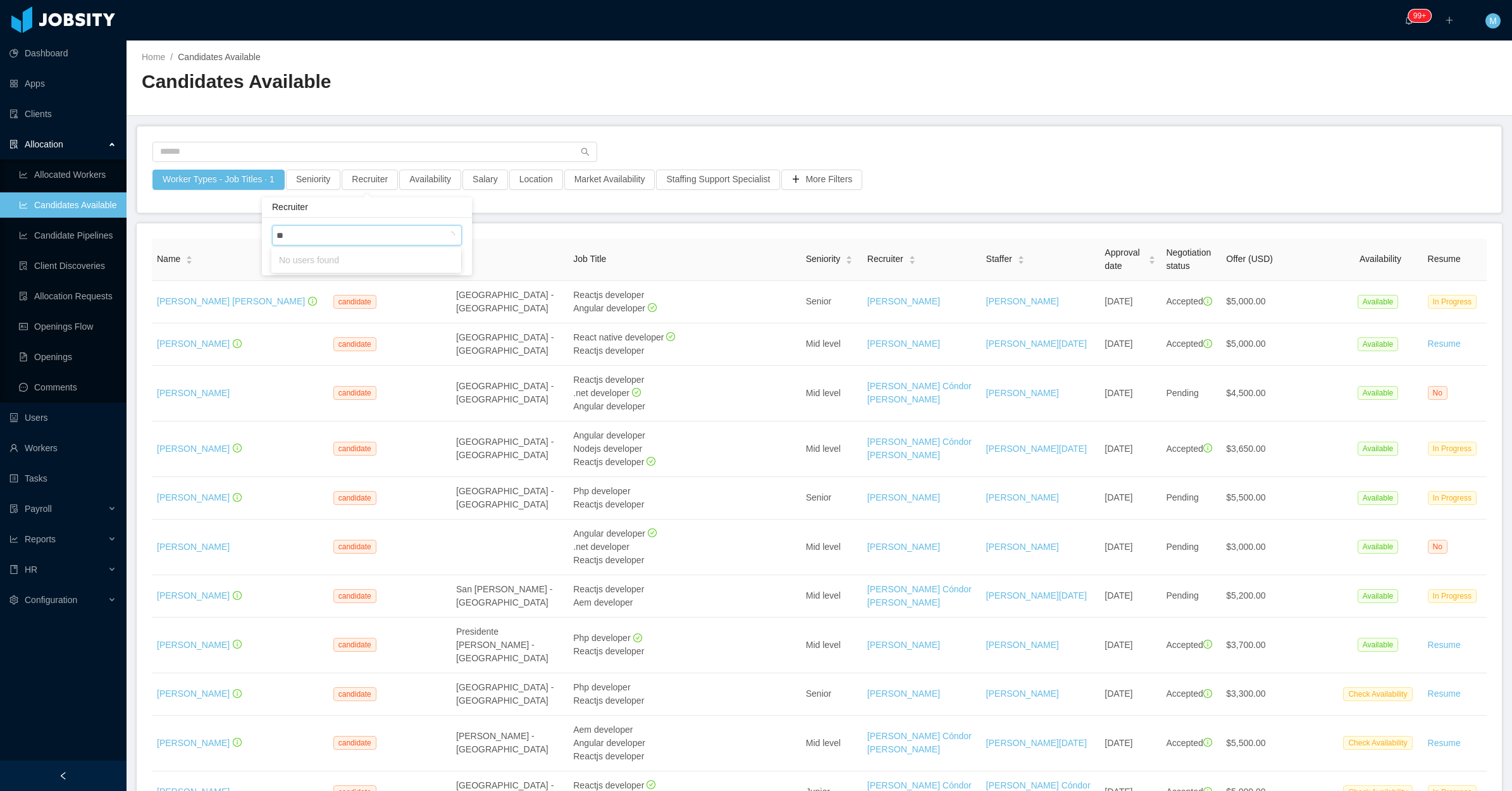
type input "*"
click at [659, 130] on div "Worker Types - Job Titles · 1 Seniority Recruiter Availability Salary Location …" at bounding box center [819, 169] width 1364 height 86
drag, startPoint x: 484, startPoint y: 182, endPoint x: 506, endPoint y: 187, distance: 22.6
click at [485, 181] on button "Salary" at bounding box center [485, 180] width 46 height 21
drag, startPoint x: 589, startPoint y: 238, endPoint x: 497, endPoint y: 235, distance: 92.0
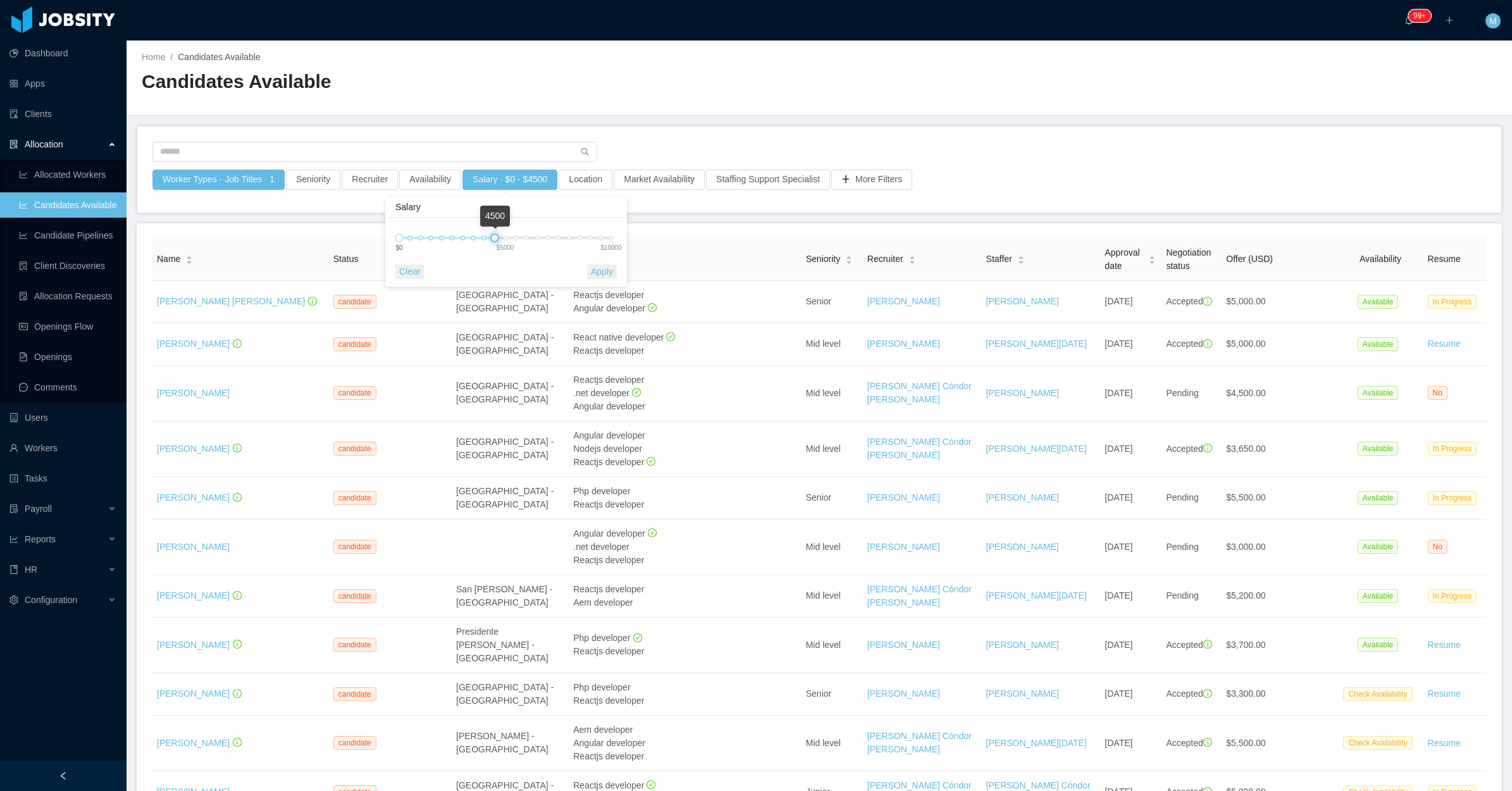
click at [497, 235] on div at bounding box center [495, 238] width 9 height 9
drag, startPoint x: 607, startPoint y: 277, endPoint x: 506, endPoint y: 197, distance: 128.8
click at [601, 274] on button "Apply" at bounding box center [602, 272] width 29 height 15
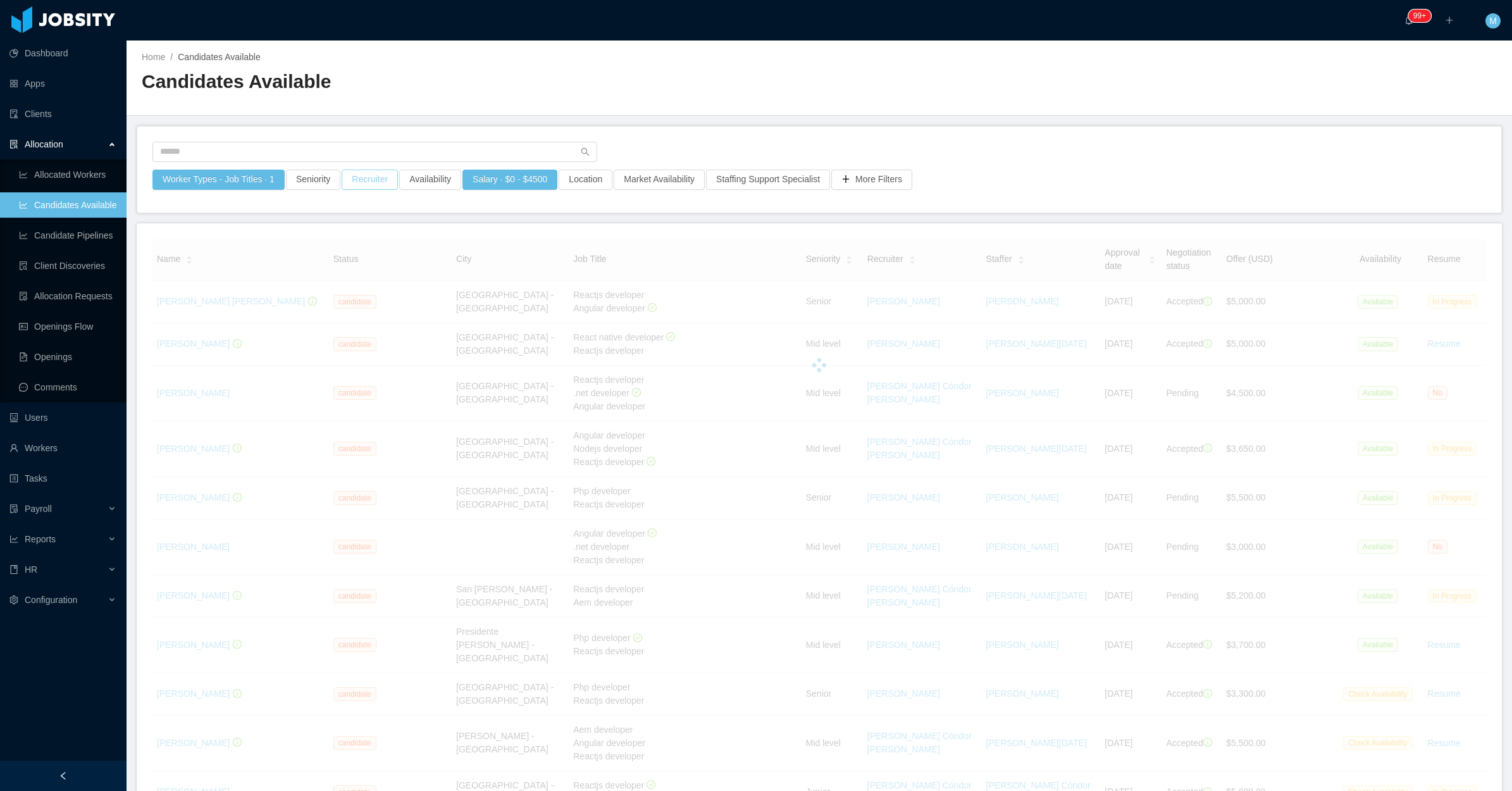
click at [380, 177] on button "Recruiter" at bounding box center [370, 180] width 57 height 21
click at [418, 180] on button "Availability" at bounding box center [430, 180] width 62 height 21
drag, startPoint x: 419, startPoint y: 229, endPoint x: 397, endPoint y: 238, distance: 23.8
click at [418, 229] on div "Select one" at bounding box center [424, 235] width 169 height 13
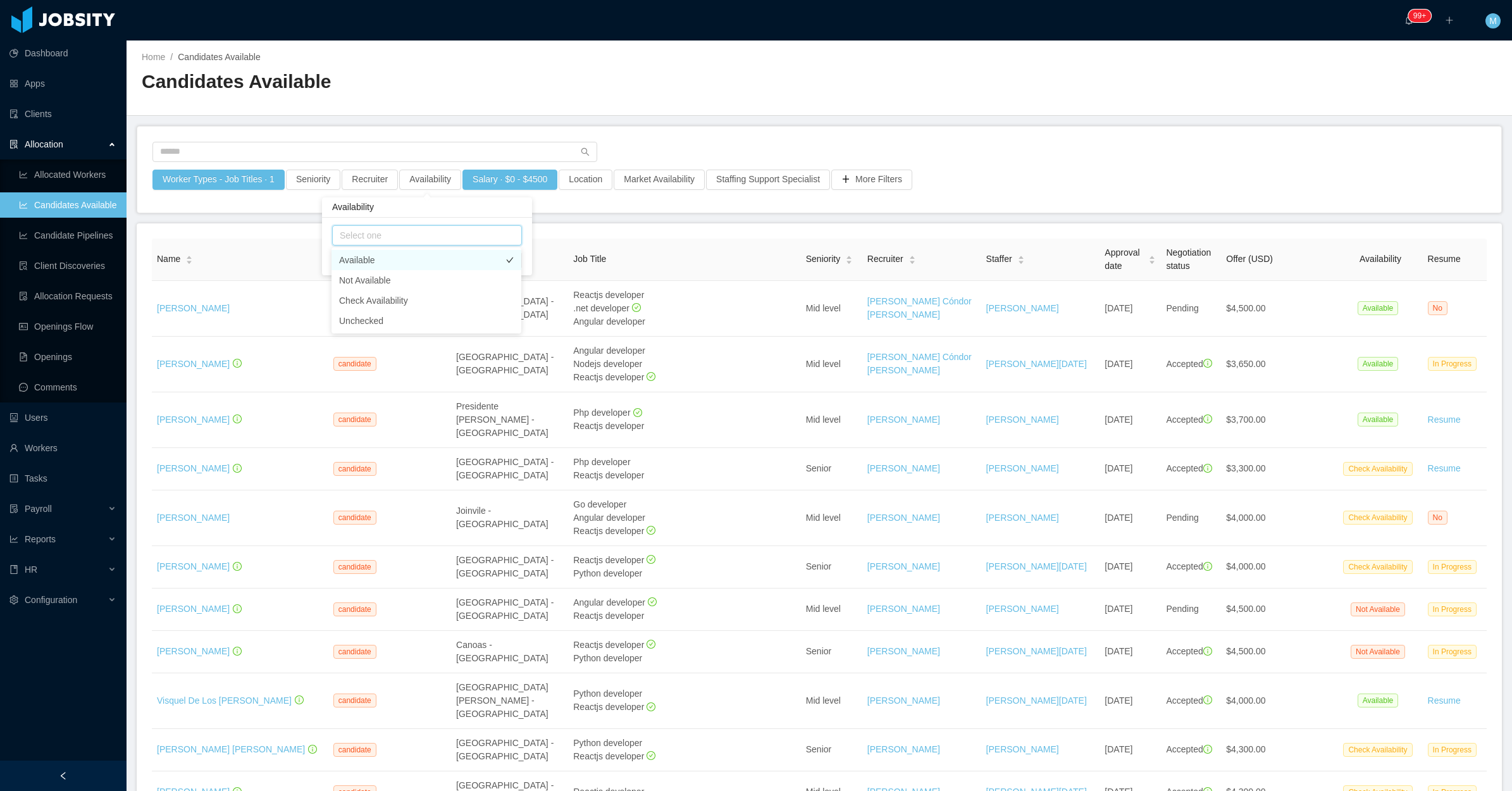
click at [372, 255] on li "Available" at bounding box center [427, 260] width 190 height 21
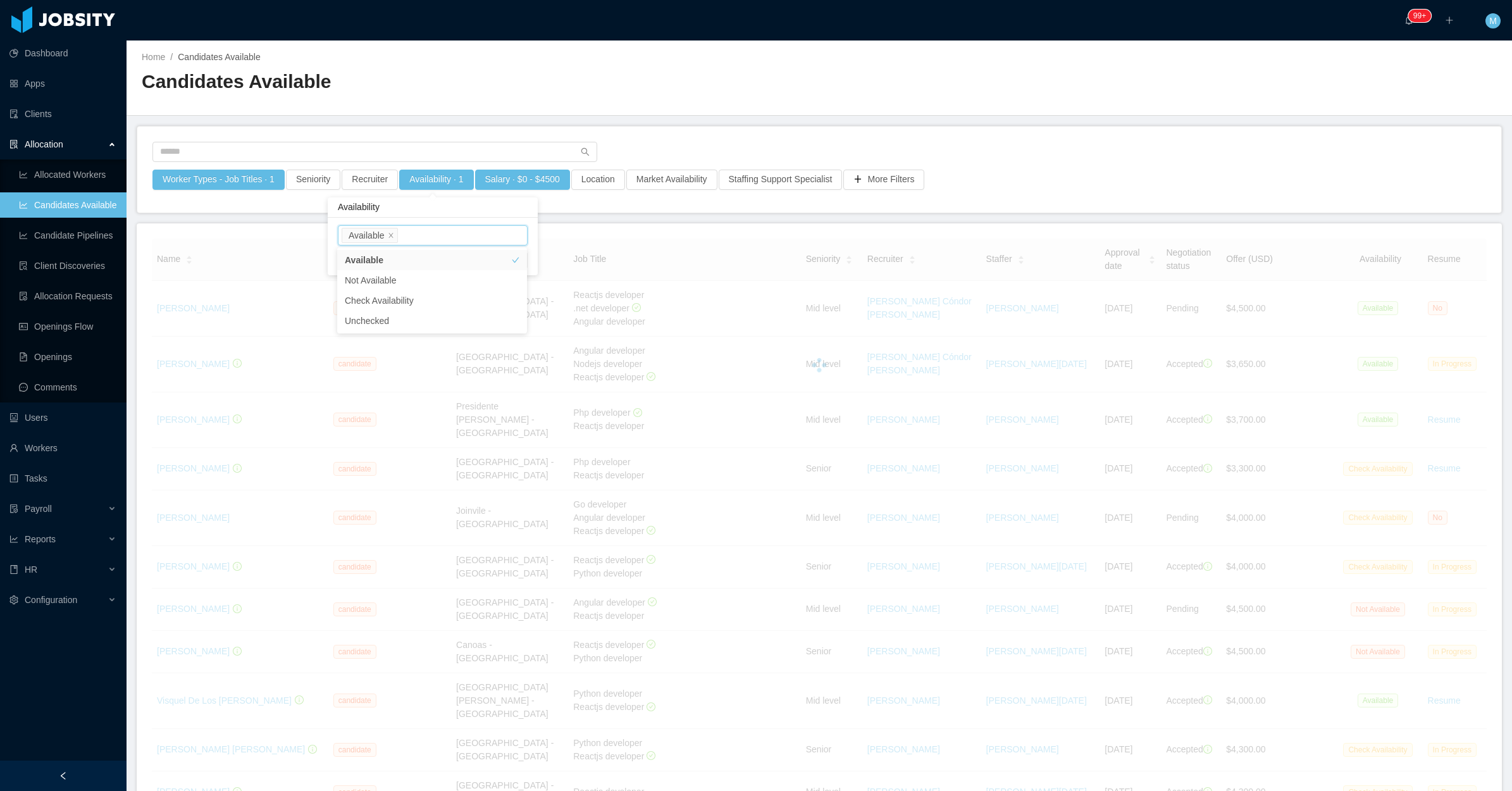
click at [775, 127] on div "Worker Types - Job Titles · 1 Seniority Recruiter Availability · 1 Salary · $0 …" at bounding box center [819, 169] width 1364 height 86
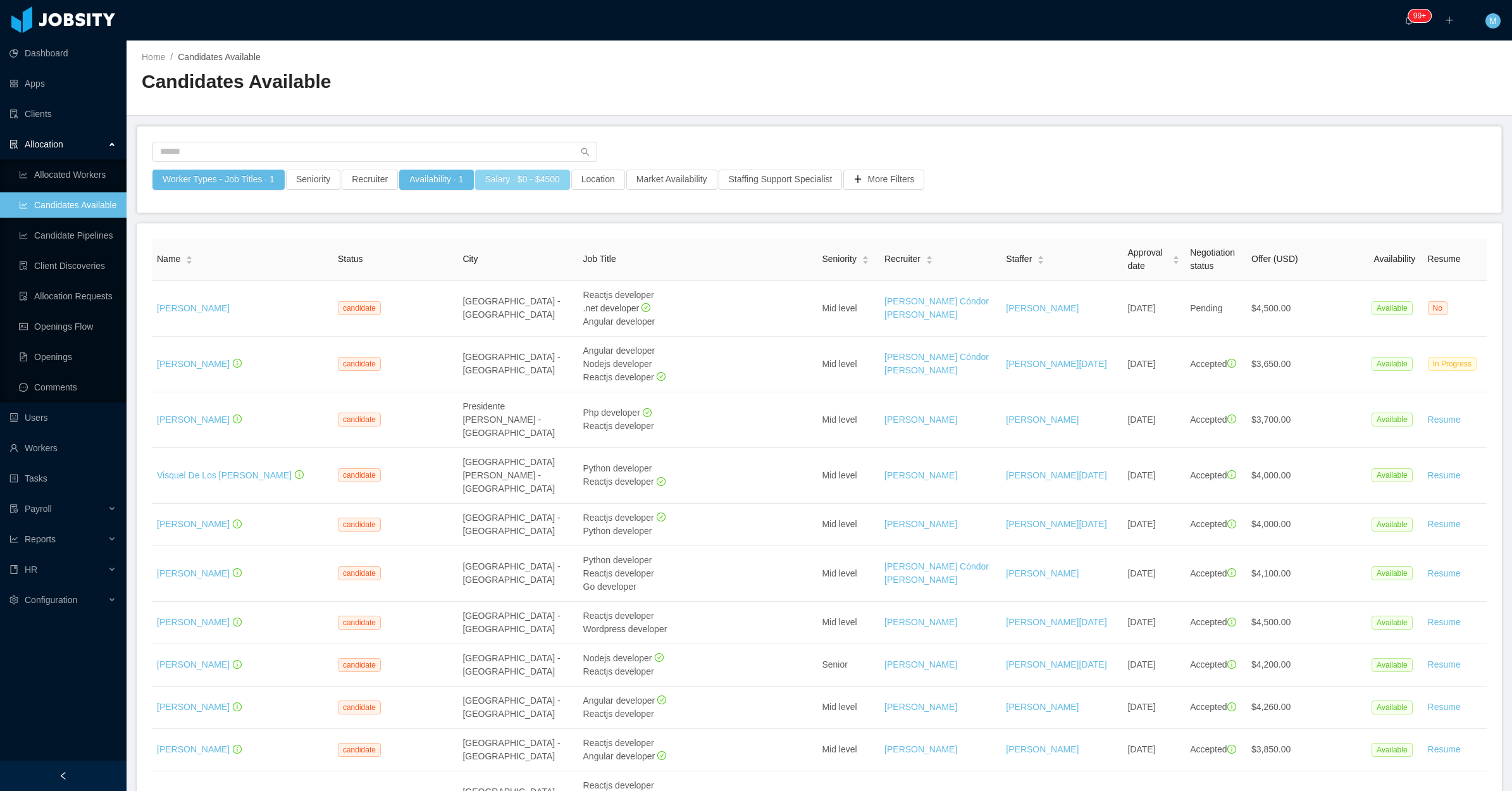
click at [532, 180] on button "Salary · $0 - $4500" at bounding box center [522, 180] width 95 height 21
drag, startPoint x: 503, startPoint y: 238, endPoint x: 495, endPoint y: 236, distance: 8.2
click at [495, 236] on div at bounding box center [496, 238] width 9 height 9
click at [729, 117] on main "Home / Candidates Available / Candidates Available Worker Types - Job Titles · …" at bounding box center [819, 416] width 1386 height 751
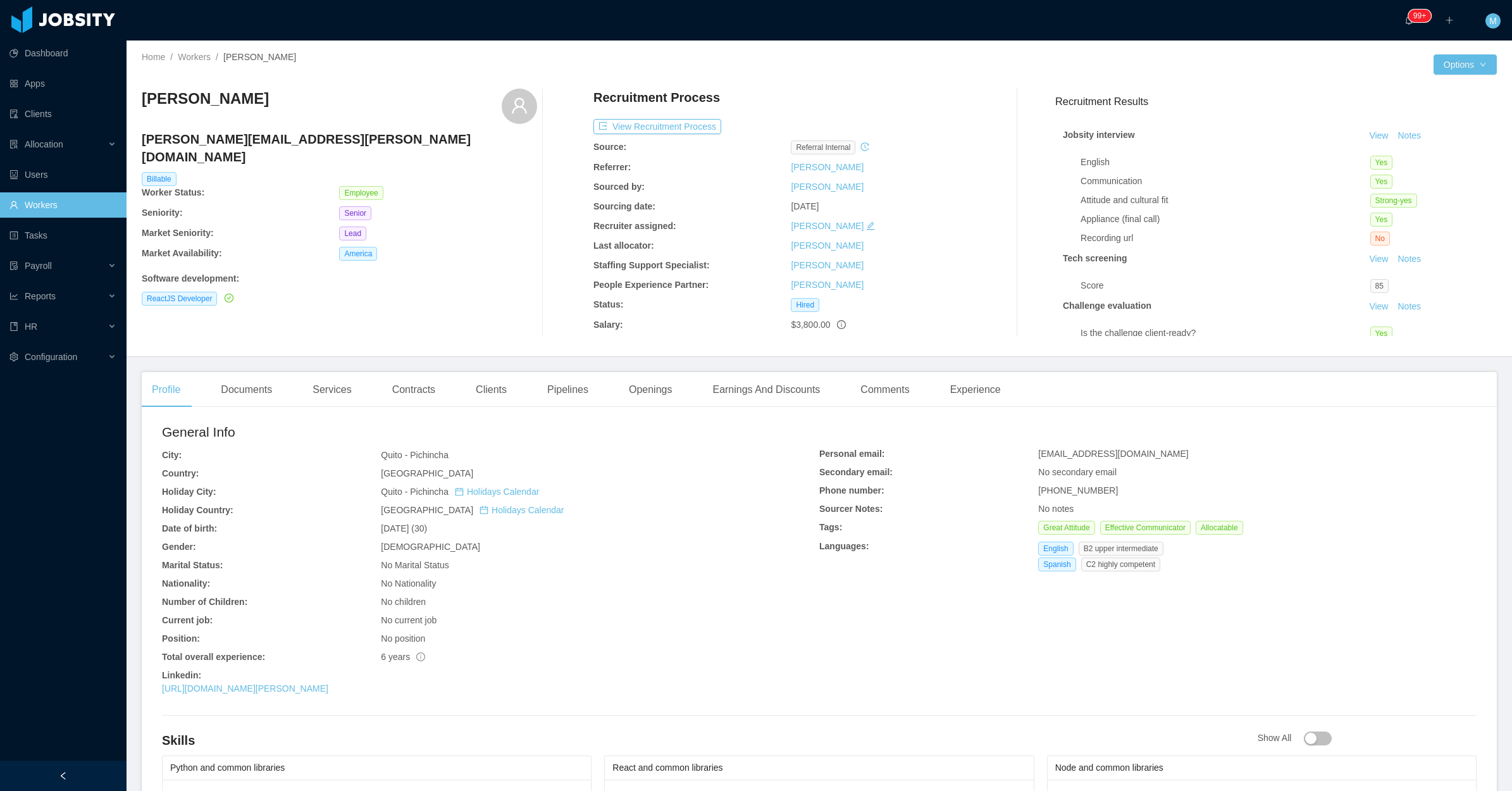
click at [636, 397] on div "Openings" at bounding box center [650, 390] width 64 height 35
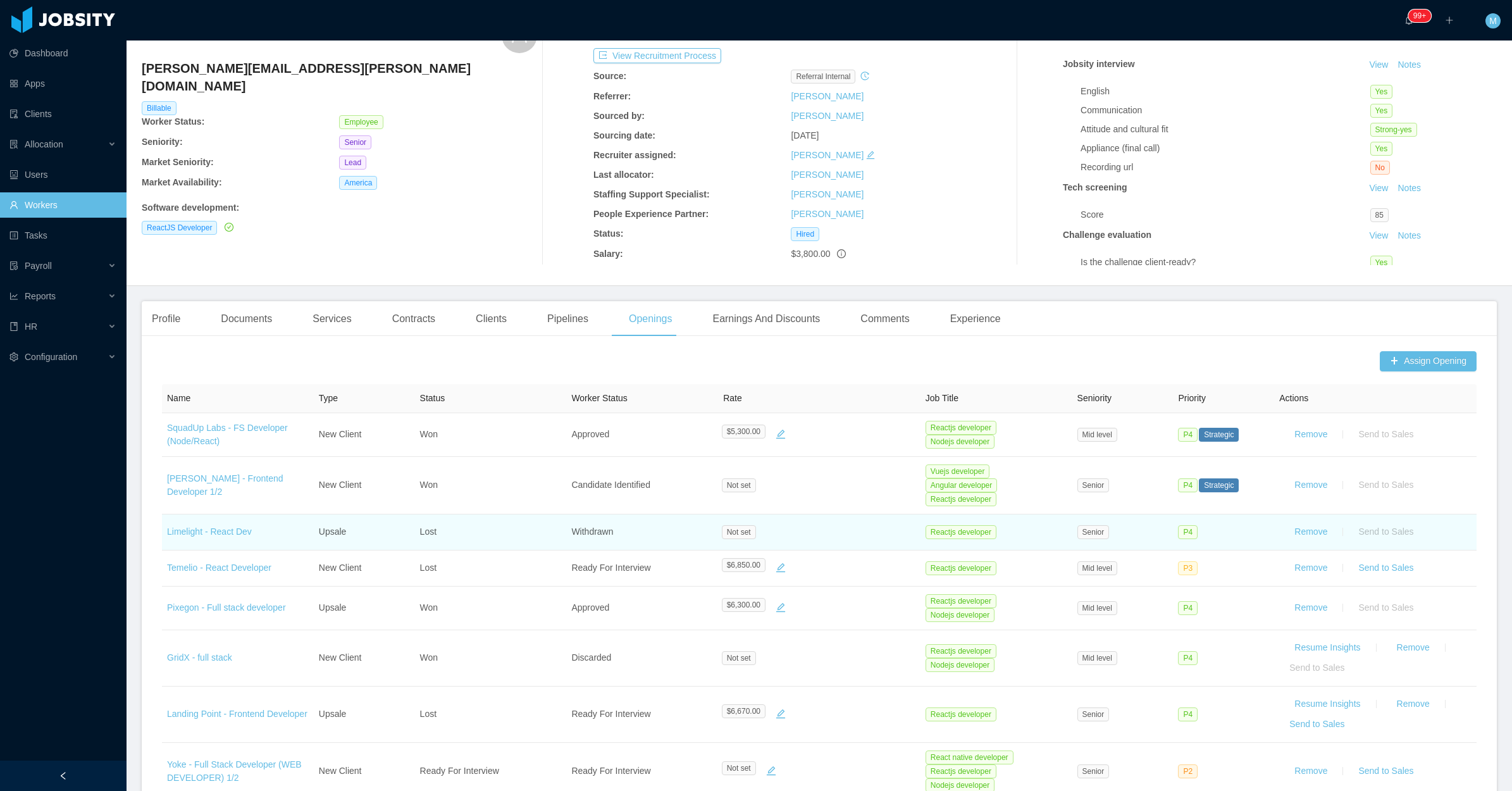
scroll to position [316, 0]
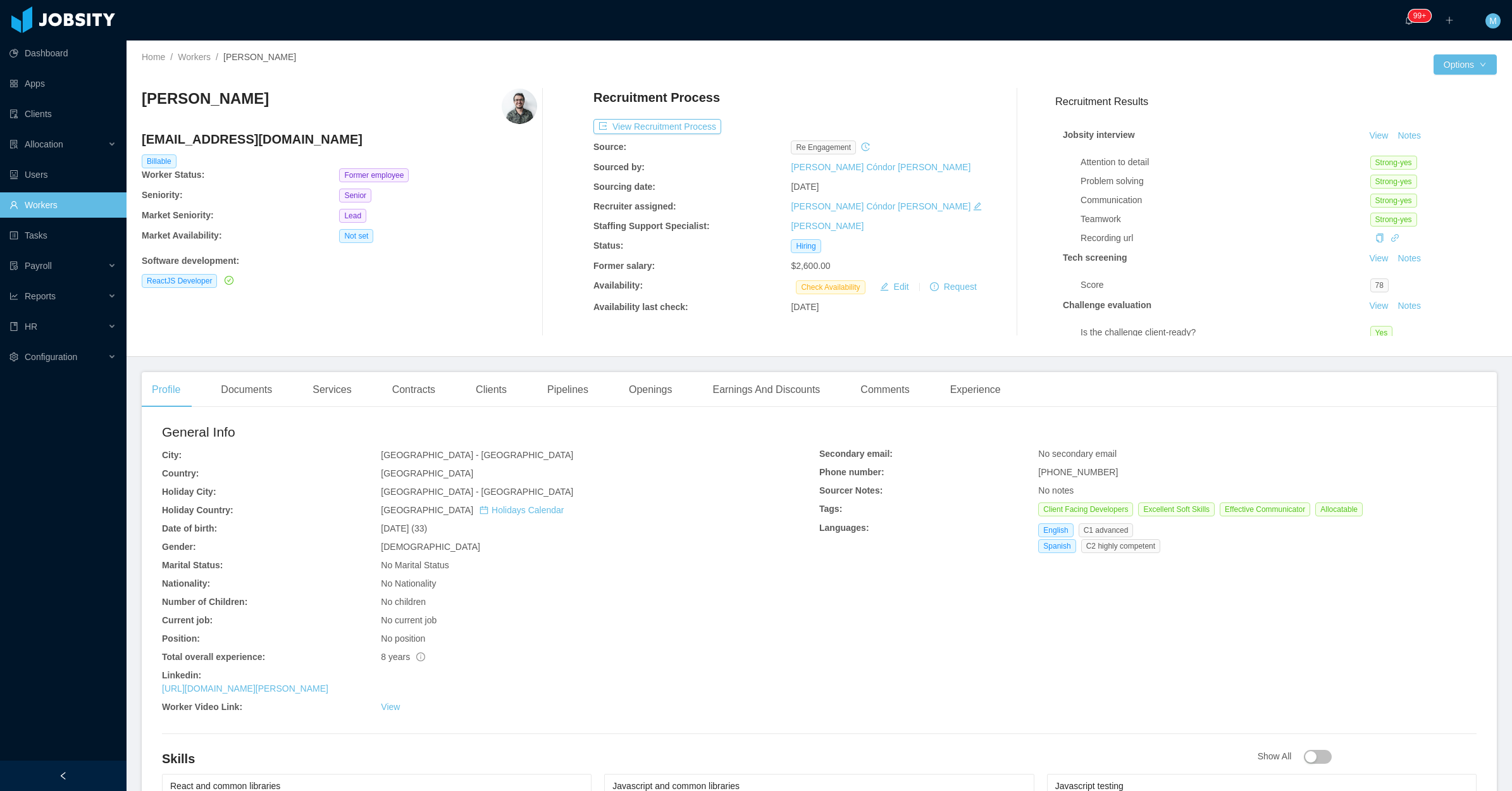
click at [603, 414] on div "Profile Documents Services Contracts Clients Pipelines Openings Earnings And Di…" at bounding box center [819, 792] width 1355 height 840
click at [631, 400] on div "Openings" at bounding box center [650, 390] width 64 height 35
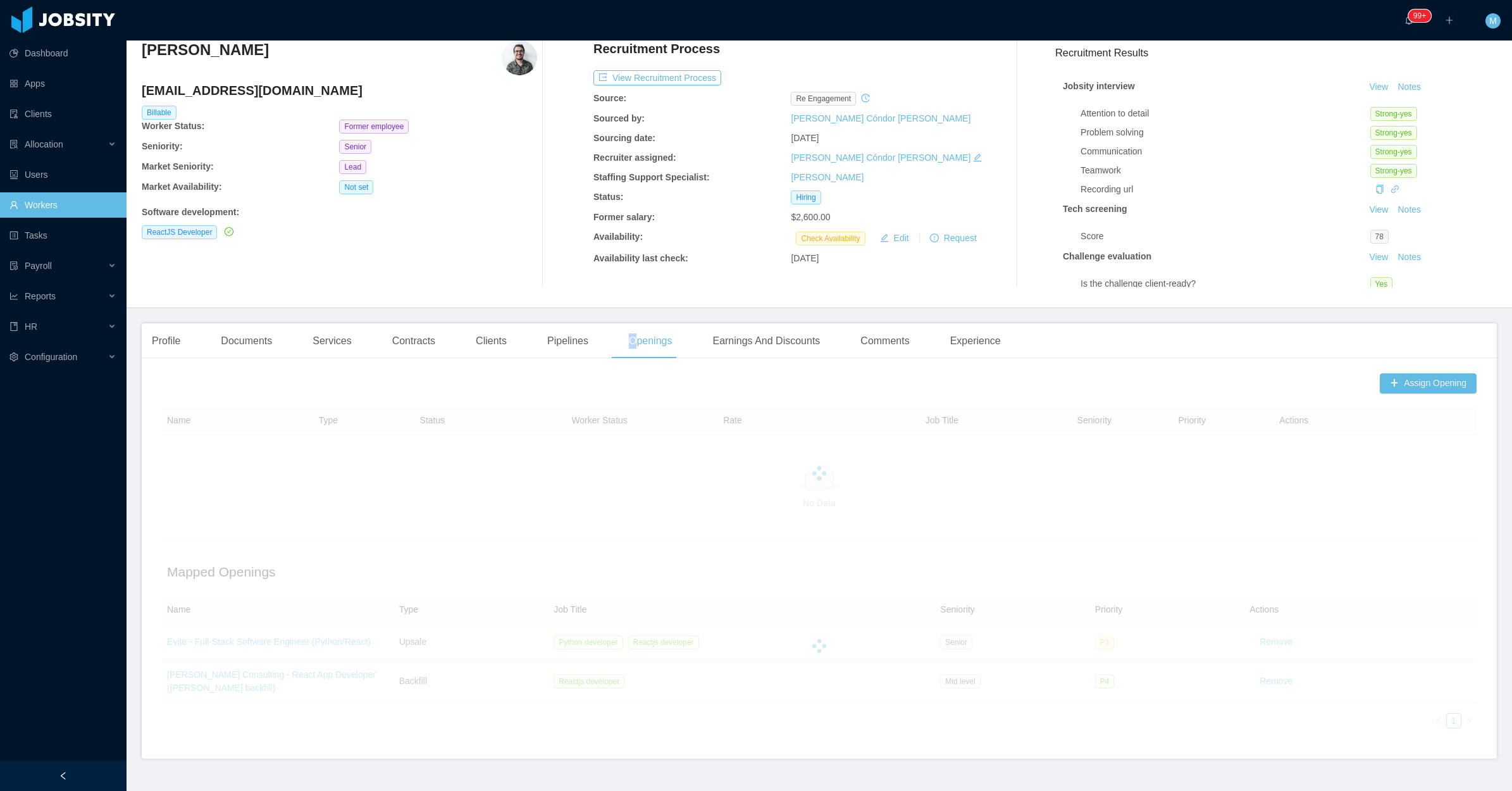
scroll to position [76, 0]
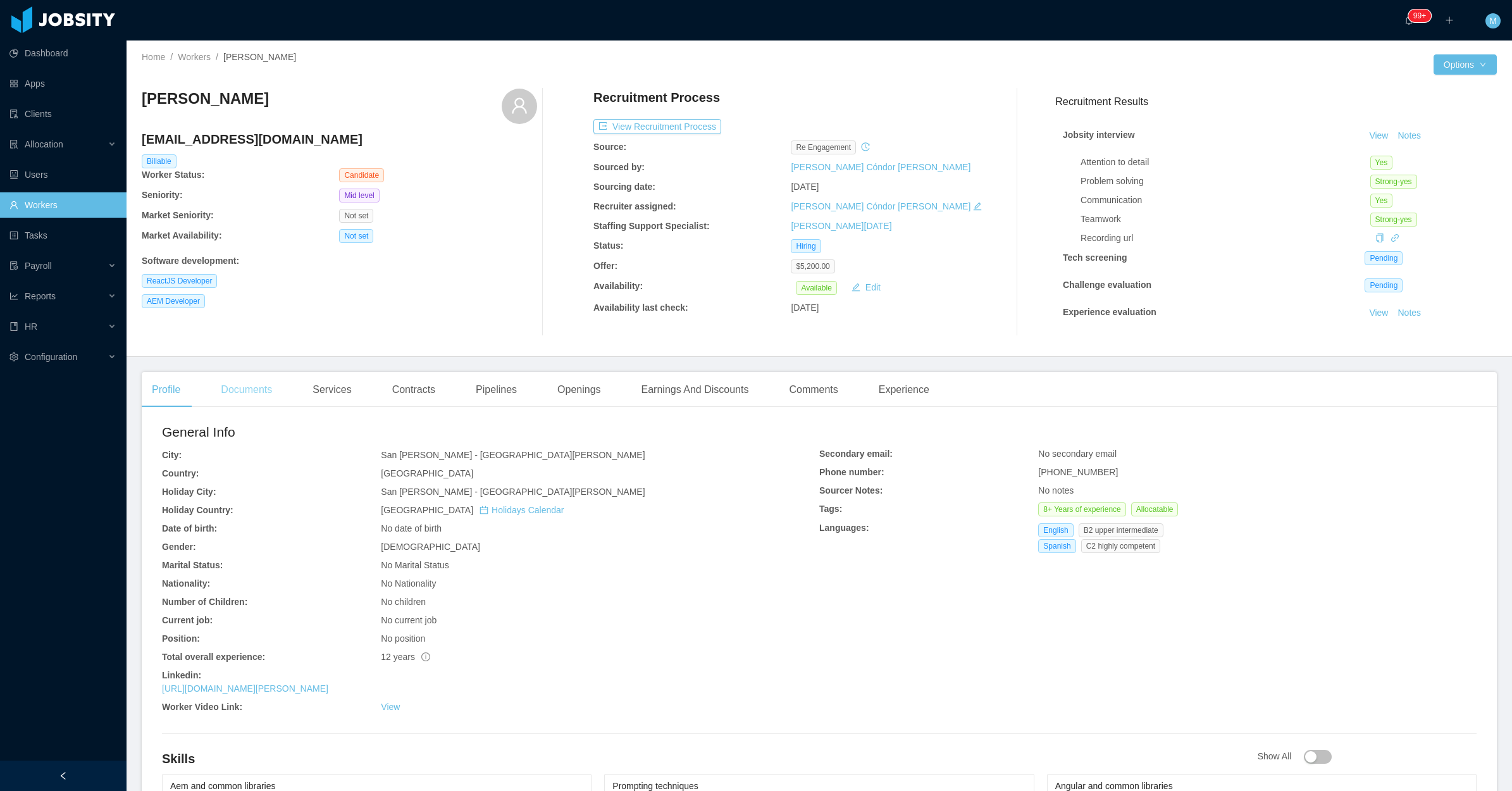
drag, startPoint x: 254, startPoint y: 396, endPoint x: 263, endPoint y: 392, distance: 9.8
click at [254, 396] on div "Documents" at bounding box center [246, 390] width 71 height 35
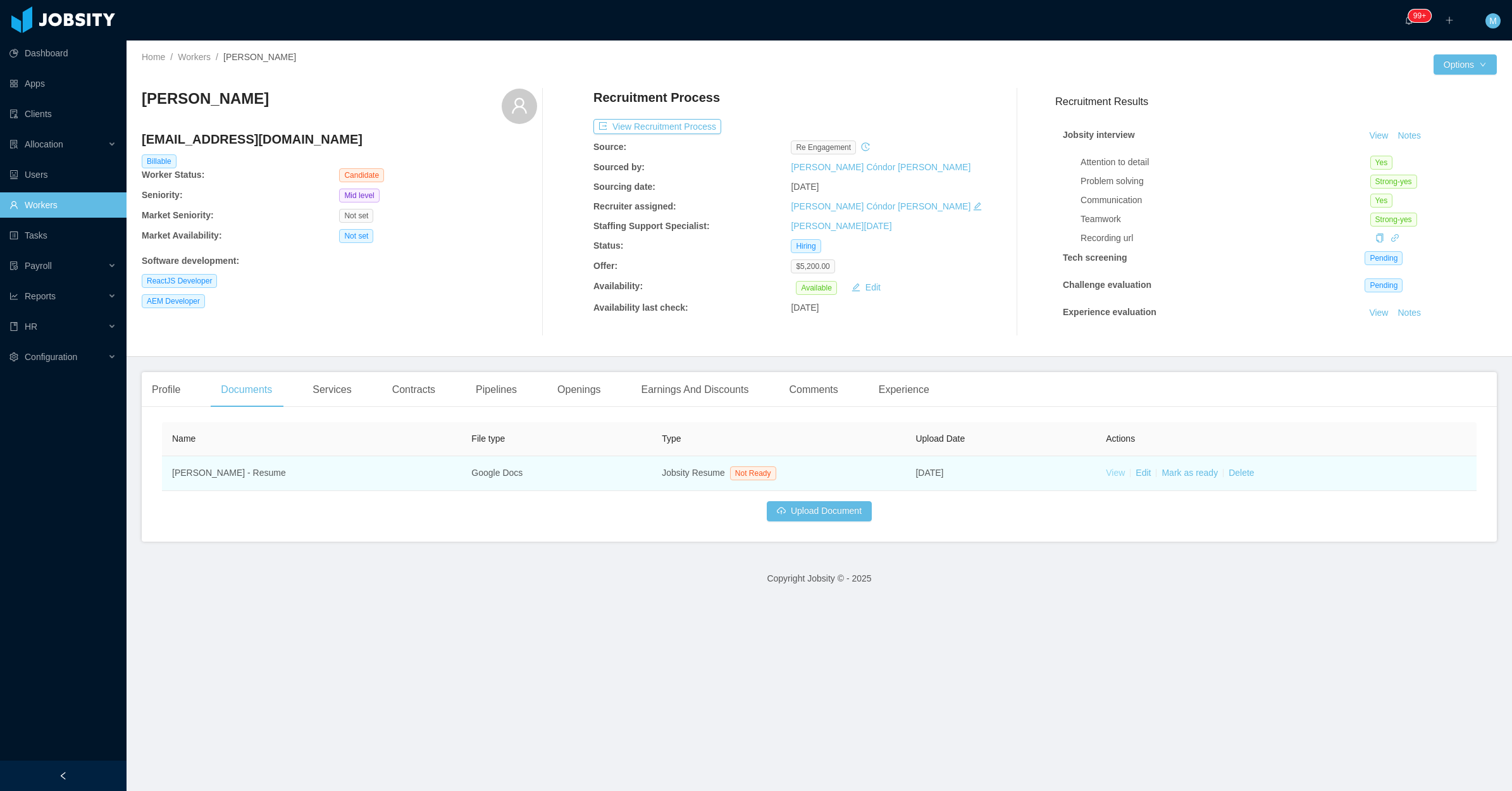
click at [1108, 469] on link "View" at bounding box center [1116, 473] width 19 height 10
